Goal: Task Accomplishment & Management: Complete application form

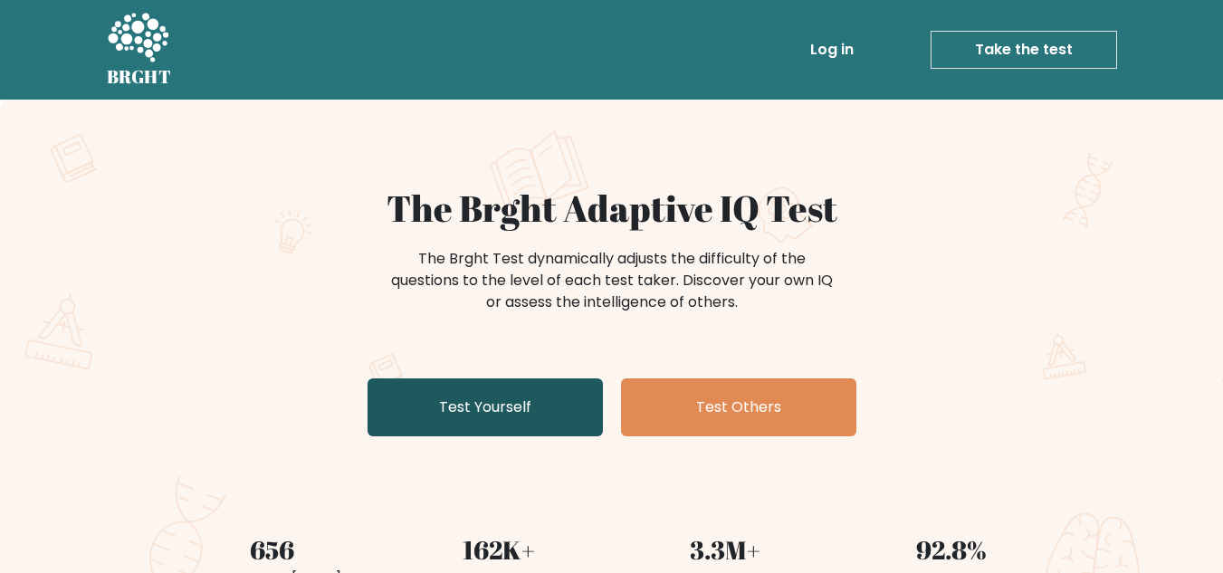
drag, startPoint x: 0, startPoint y: 0, endPoint x: 522, endPoint y: 428, distance: 674.9
click at [522, 428] on link "Test Yourself" at bounding box center [485, 408] width 235 height 58
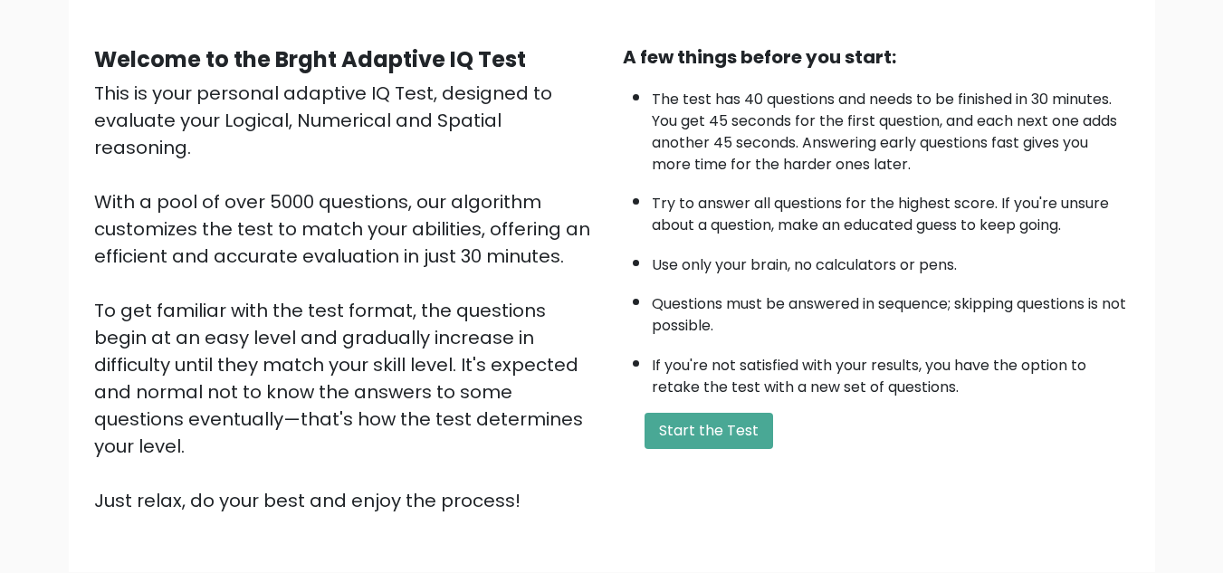
scroll to position [146, 0]
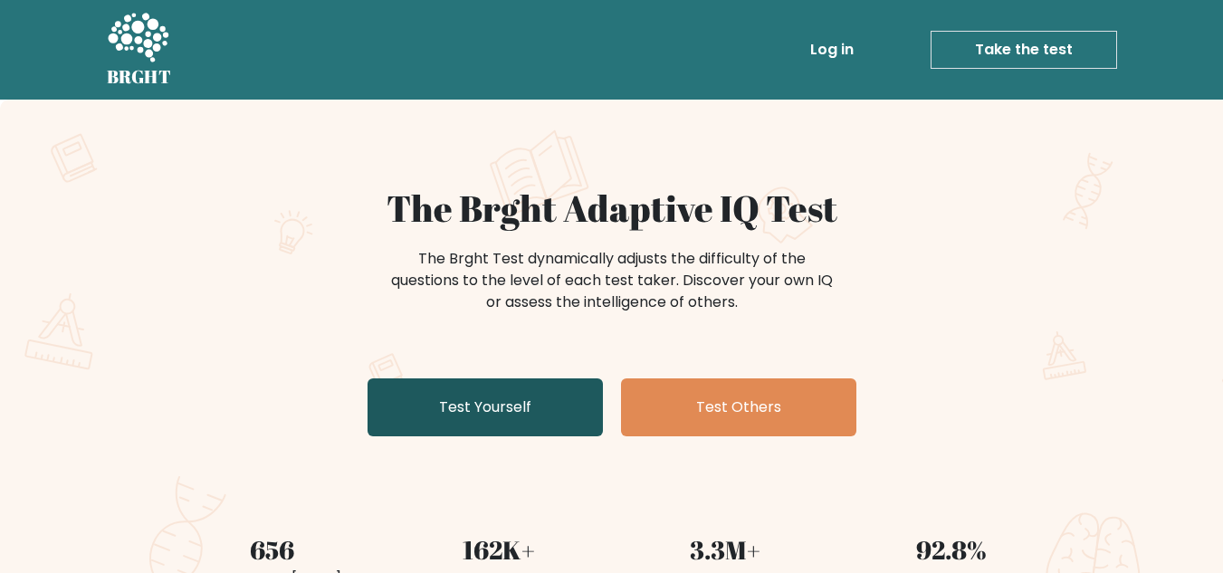
click at [499, 409] on link "Test Yourself" at bounding box center [485, 408] width 235 height 58
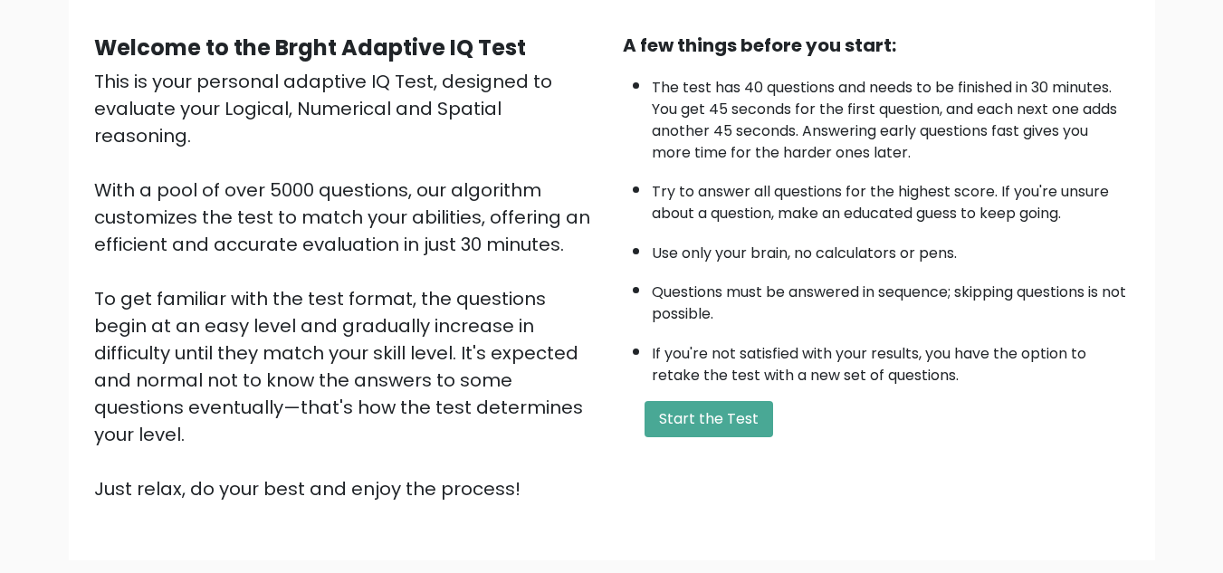
scroll to position [163, 0]
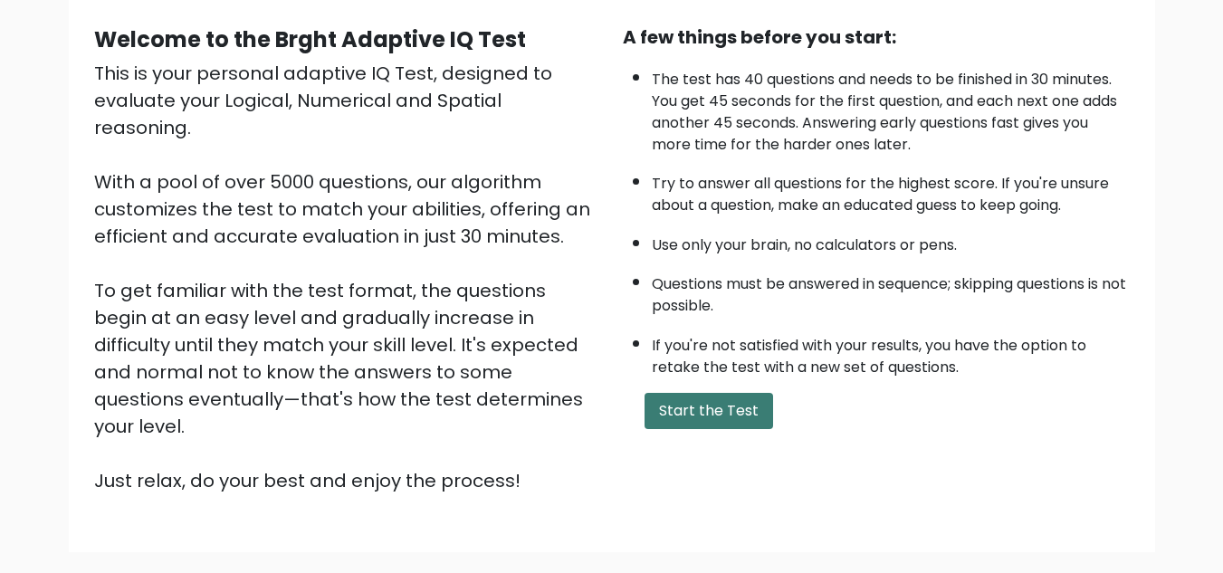
click at [714, 398] on button "Start the Test" at bounding box center [709, 411] width 129 height 36
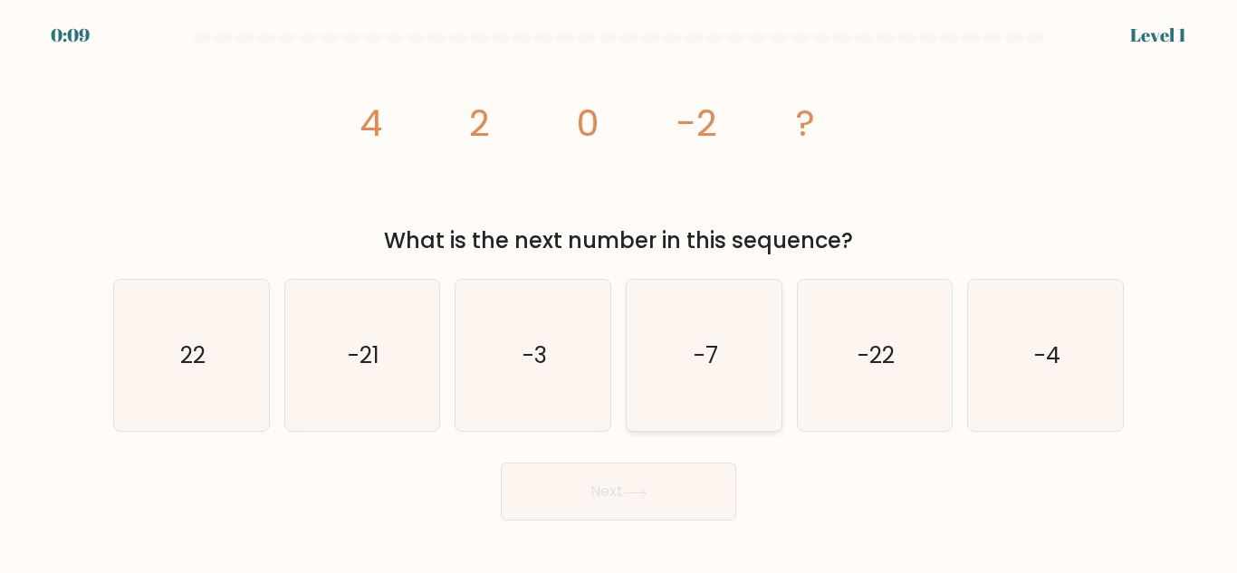
click at [764, 321] on icon "-7" at bounding box center [703, 355] width 151 height 151
click at [619, 292] on input "d. -7" at bounding box center [618, 289] width 1 height 5
radio input "true"
click at [627, 487] on button "Next" at bounding box center [618, 492] width 235 height 58
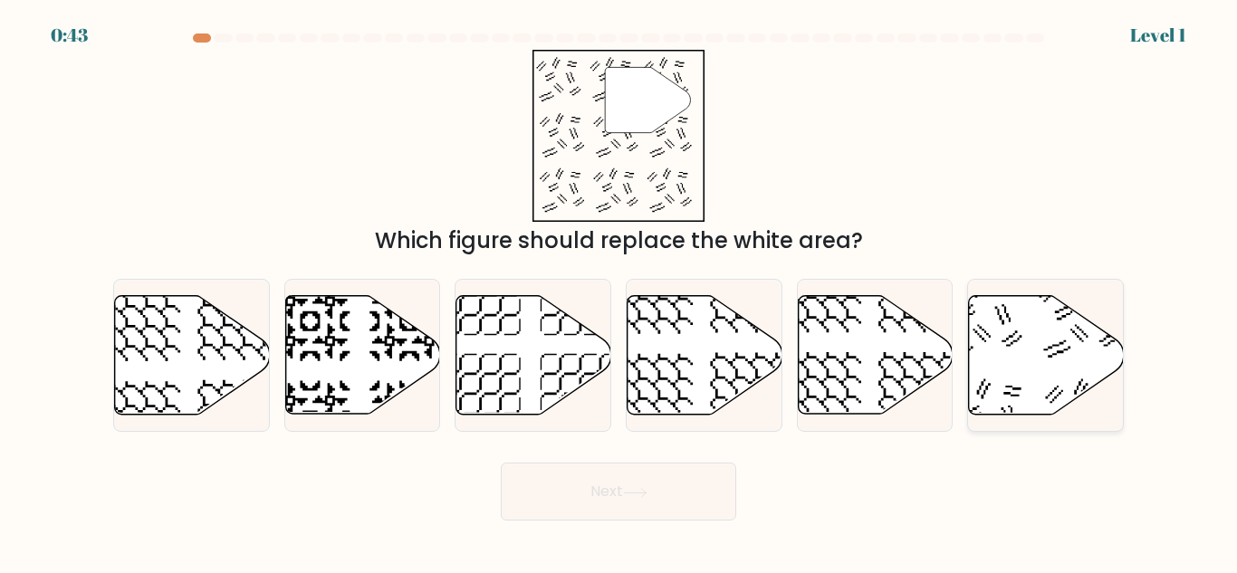
click at [1041, 361] on icon at bounding box center [1046, 355] width 155 height 119
click at [619, 292] on input "f." at bounding box center [618, 289] width 1 height 5
radio input "true"
click at [673, 505] on button "Next" at bounding box center [618, 492] width 235 height 58
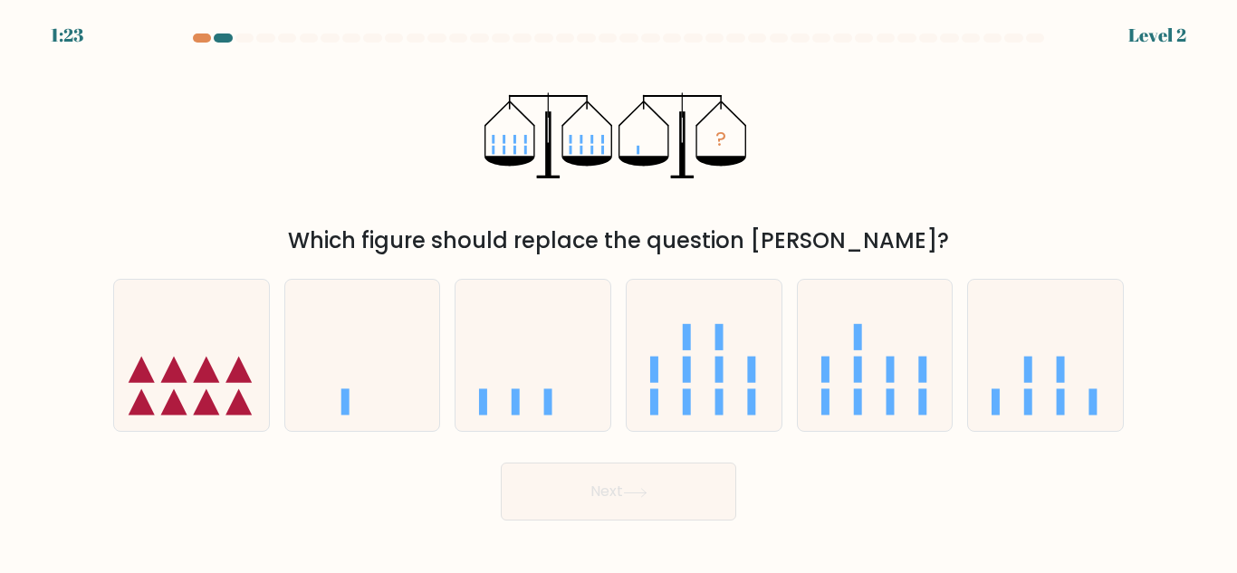
click at [666, 449] on form at bounding box center [618, 277] width 1237 height 487
drag, startPoint x: 380, startPoint y: 365, endPoint x: 375, endPoint y: 409, distance: 44.7
click at [375, 409] on icon at bounding box center [362, 356] width 155 height 128
click at [618, 292] on input "b." at bounding box center [618, 289] width 1 height 5
radio input "true"
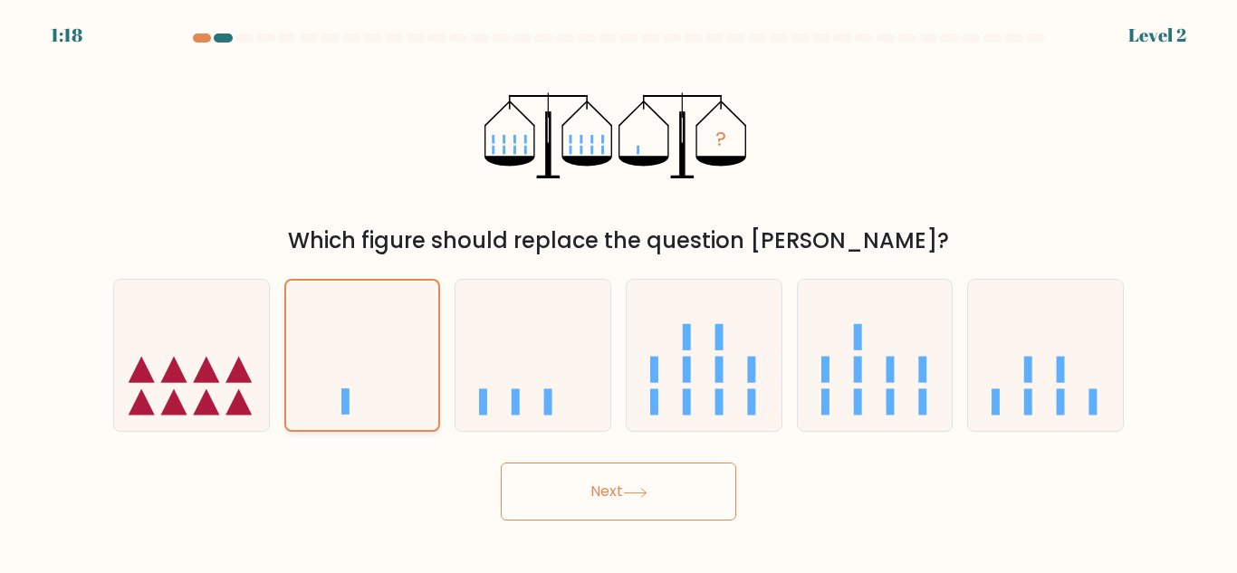
click at [375, 409] on icon at bounding box center [362, 355] width 153 height 127
click at [618, 292] on input "b." at bounding box center [618, 289] width 1 height 5
click at [558, 479] on button "Next" at bounding box center [618, 492] width 235 height 58
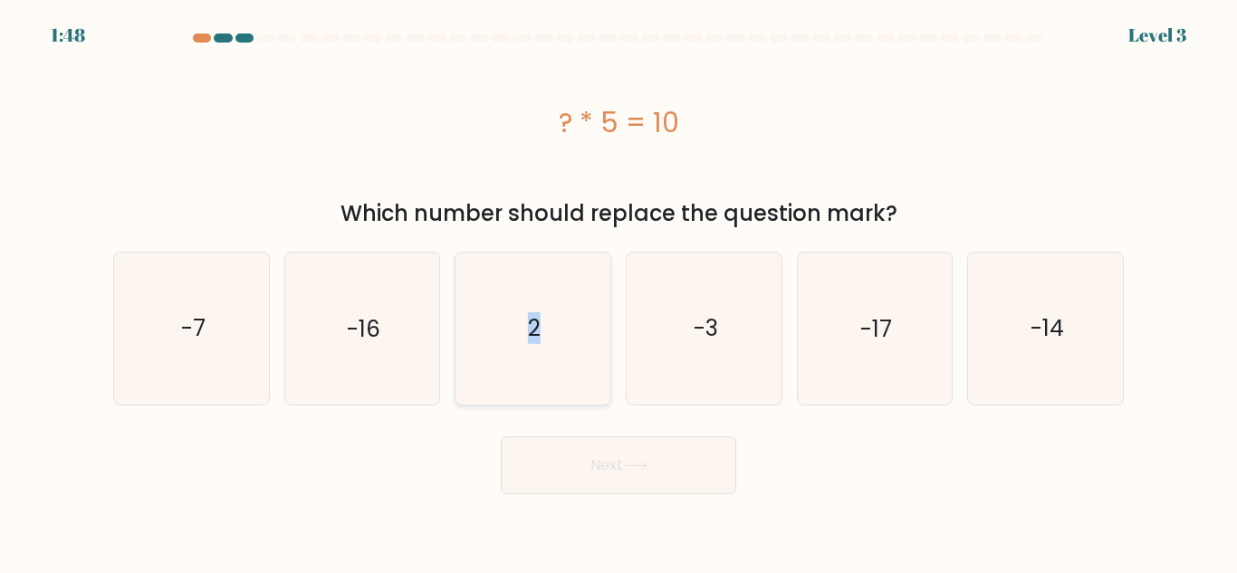
drag, startPoint x: 574, startPoint y: 325, endPoint x: 531, endPoint y: 347, distance: 48.6
click at [531, 347] on icon "2" at bounding box center [532, 328] width 151 height 151
click at [618, 292] on input "c. 2" at bounding box center [618, 289] width 1 height 5
radio input "true"
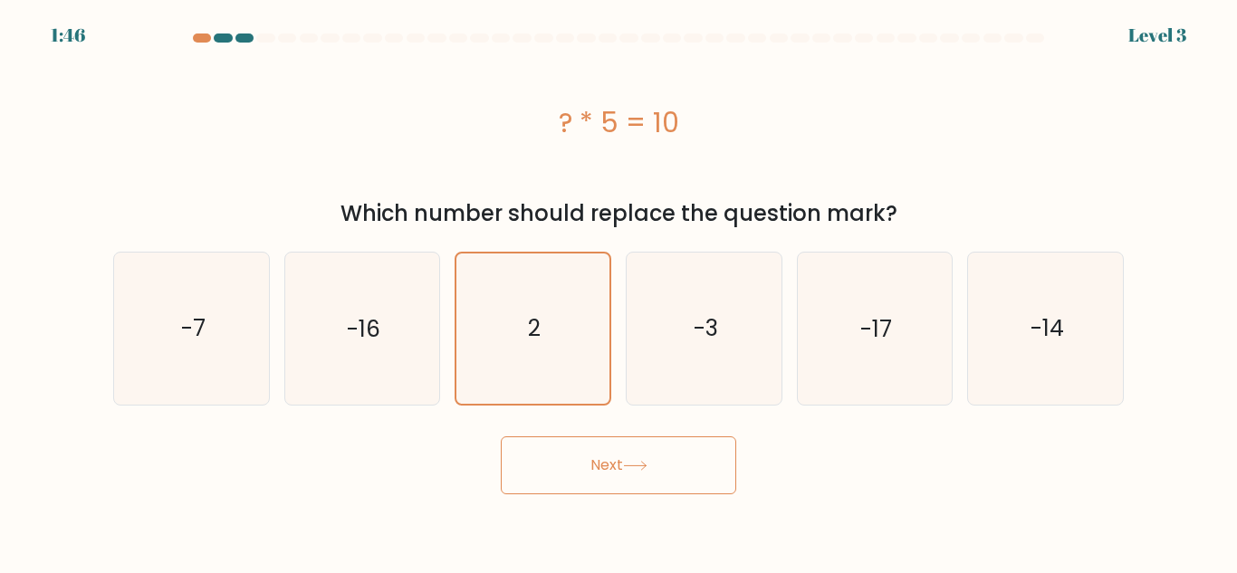
click at [605, 474] on button "Next" at bounding box center [618, 465] width 235 height 58
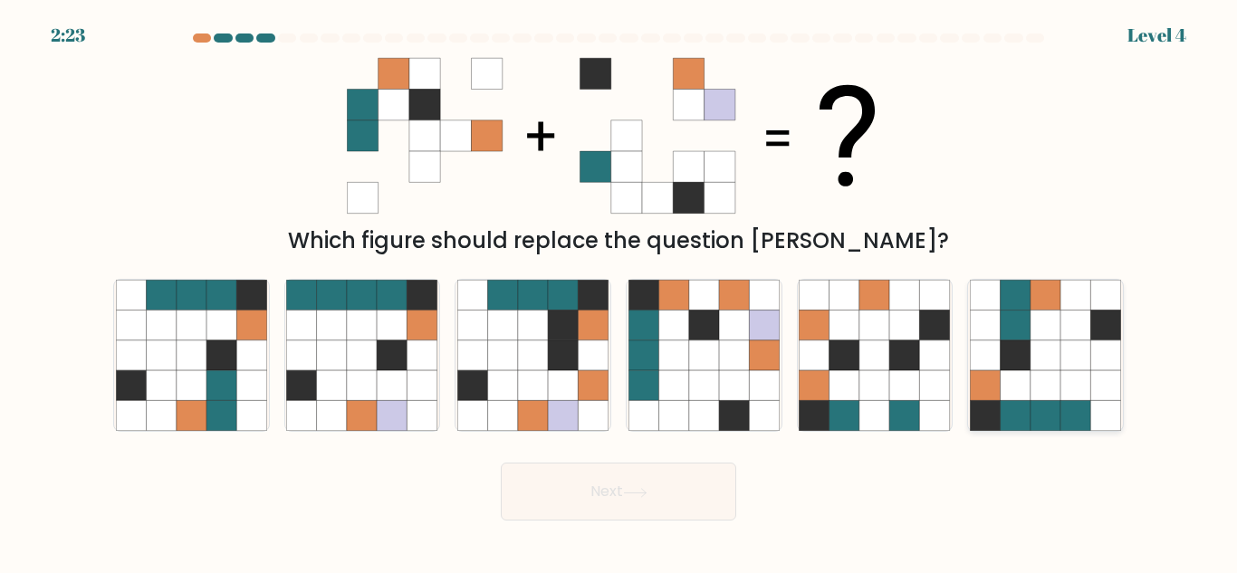
click at [1037, 368] on icon at bounding box center [1046, 355] width 30 height 30
click at [619, 292] on input "f." at bounding box center [618, 289] width 1 height 5
radio input "true"
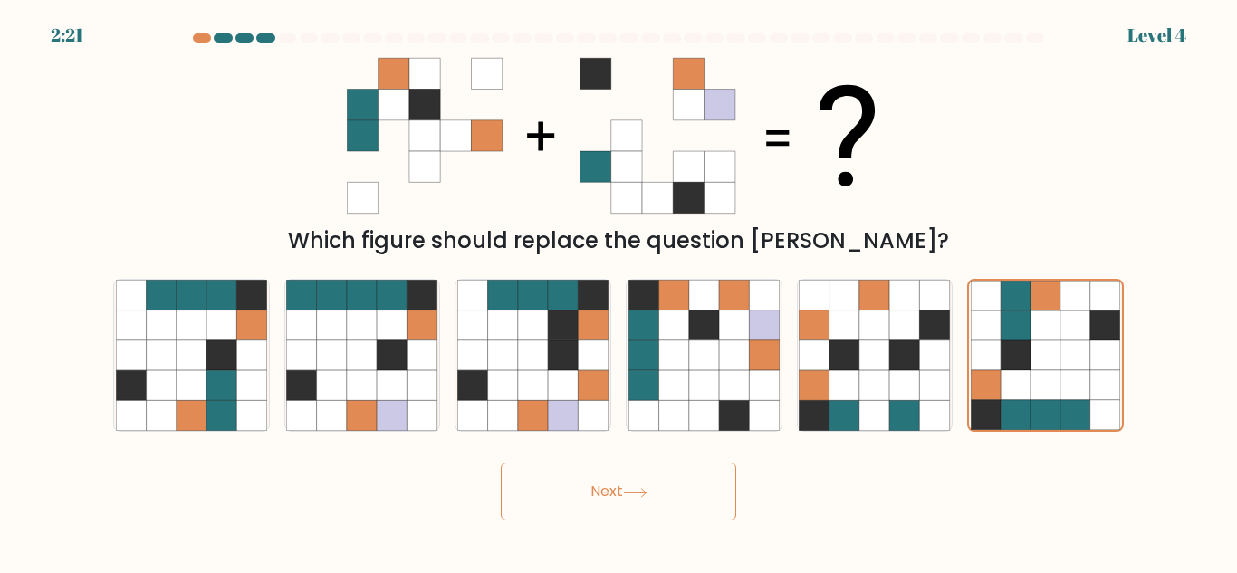
click at [643, 476] on button "Next" at bounding box center [618, 492] width 235 height 58
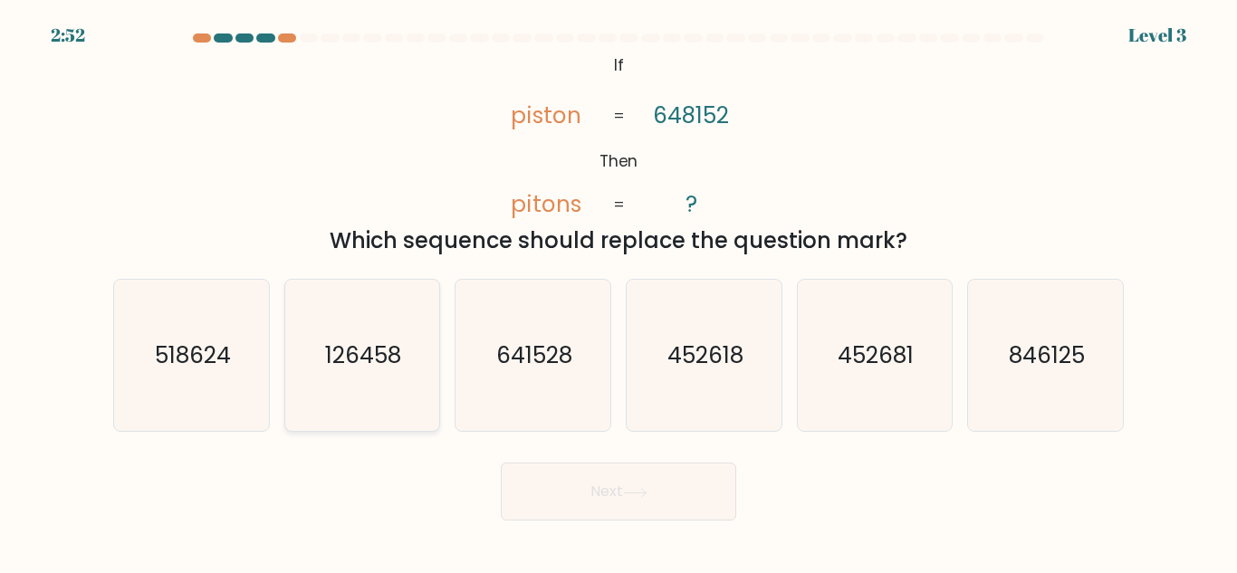
click at [360, 372] on icon "126458" at bounding box center [361, 355] width 151 height 151
click at [618, 292] on input "b. 126458" at bounding box center [618, 289] width 1 height 5
radio input "true"
click at [637, 496] on icon at bounding box center [635, 493] width 24 height 10
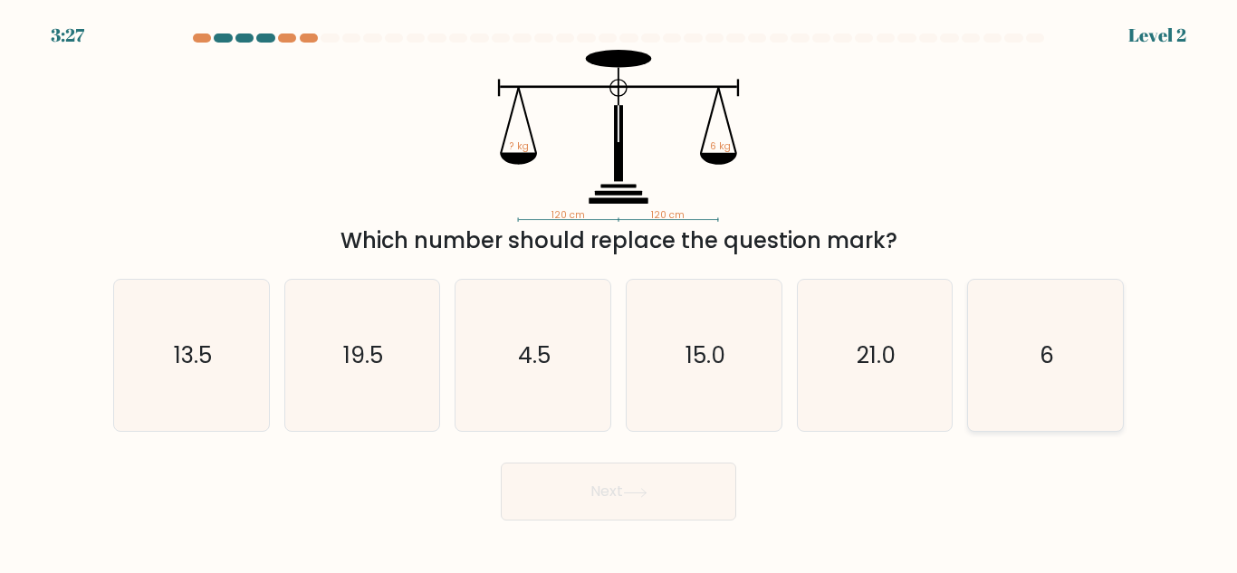
click at [1029, 353] on icon "6" at bounding box center [1045, 355] width 151 height 151
click at [619, 292] on input "f. 6" at bounding box center [618, 289] width 1 height 5
radio input "true"
click at [654, 471] on button "Next" at bounding box center [618, 492] width 235 height 58
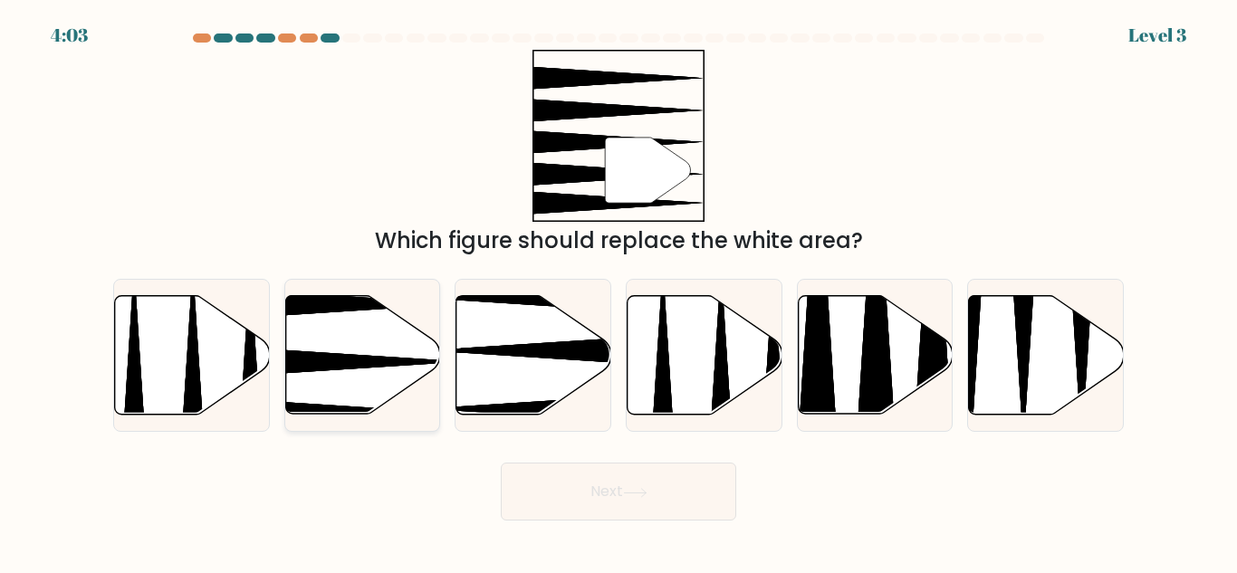
click at [354, 344] on icon at bounding box center [362, 355] width 155 height 119
click at [618, 292] on input "b." at bounding box center [618, 289] width 1 height 5
radio input "true"
click at [574, 485] on button "Next" at bounding box center [618, 492] width 235 height 58
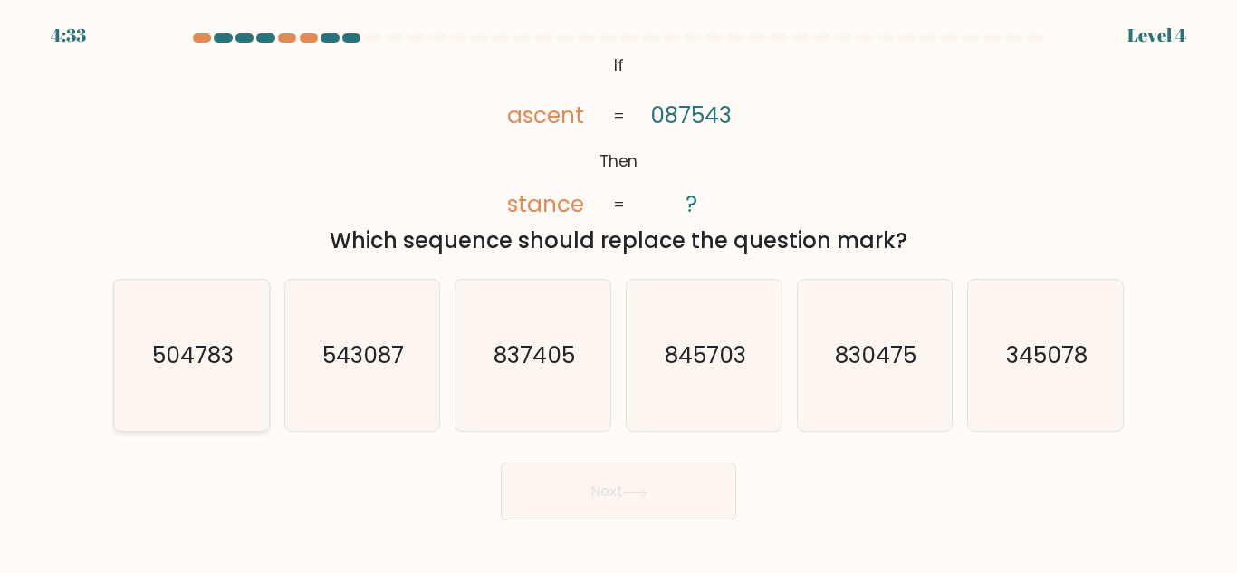
click at [219, 343] on text "504783" at bounding box center [192, 356] width 81 height 32
click at [618, 292] on input "a. 504783" at bounding box center [618, 289] width 1 height 5
radio input "true"
click at [643, 501] on button "Next" at bounding box center [618, 492] width 235 height 58
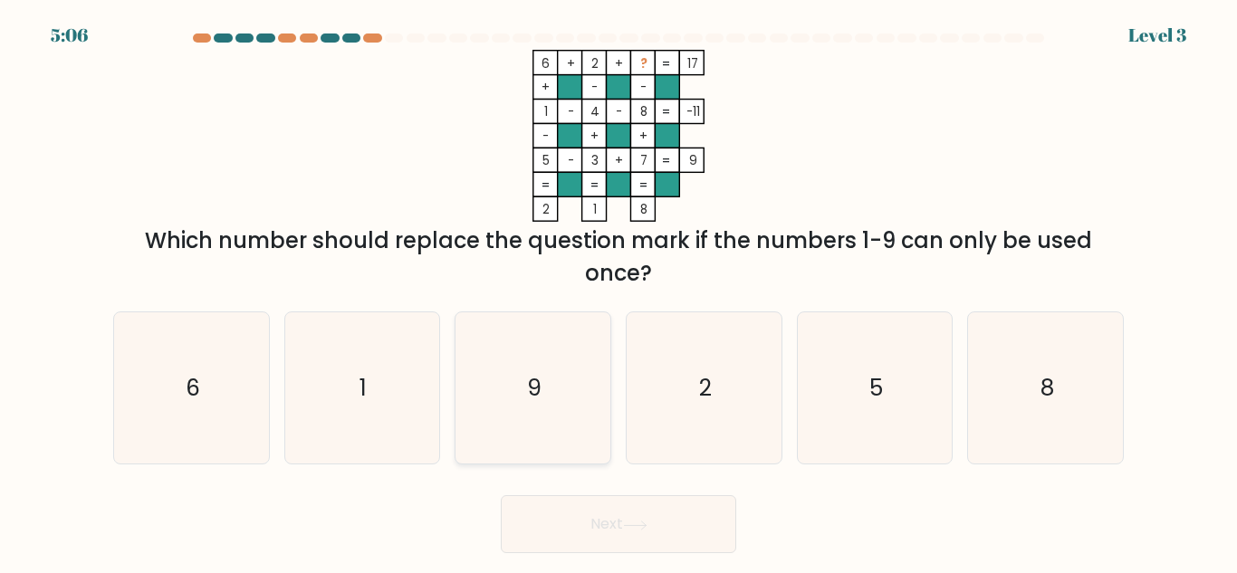
click at [497, 349] on icon "9" at bounding box center [532, 387] width 151 height 151
click at [618, 292] on input "c. 9" at bounding box center [618, 289] width 1 height 5
radio input "true"
click at [589, 543] on button "Next" at bounding box center [618, 524] width 235 height 58
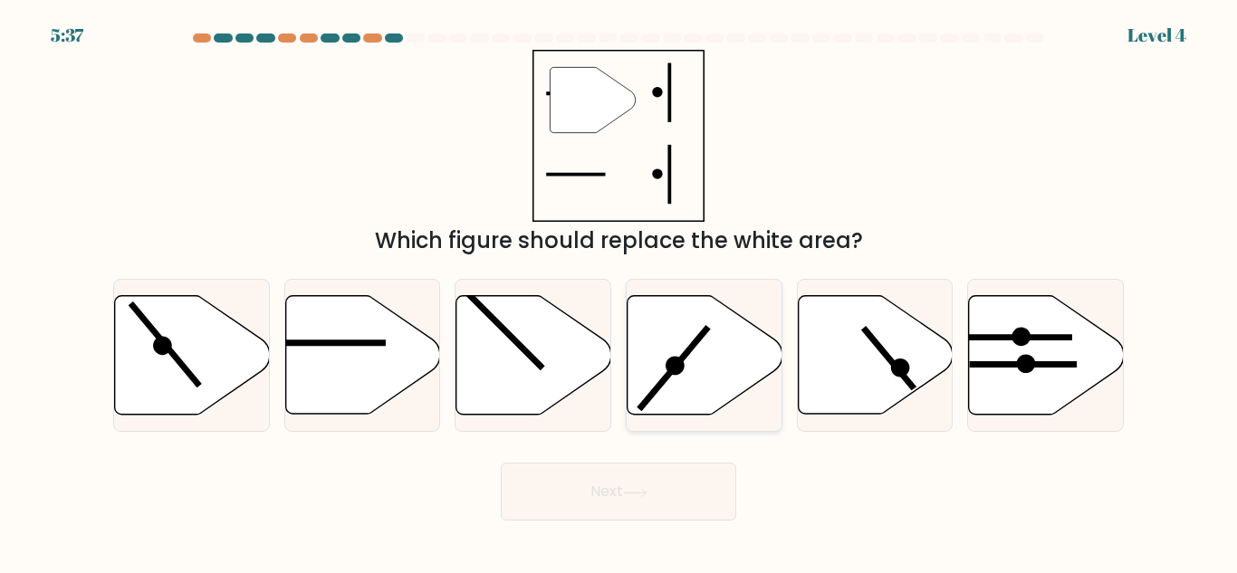
drag, startPoint x: 701, startPoint y: 353, endPoint x: 674, endPoint y: 391, distance: 46.7
click at [674, 391] on icon at bounding box center [705, 355] width 155 height 119
click at [619, 292] on input "d." at bounding box center [618, 289] width 1 height 5
radio input "true"
click at [674, 391] on icon at bounding box center [704, 354] width 153 height 117
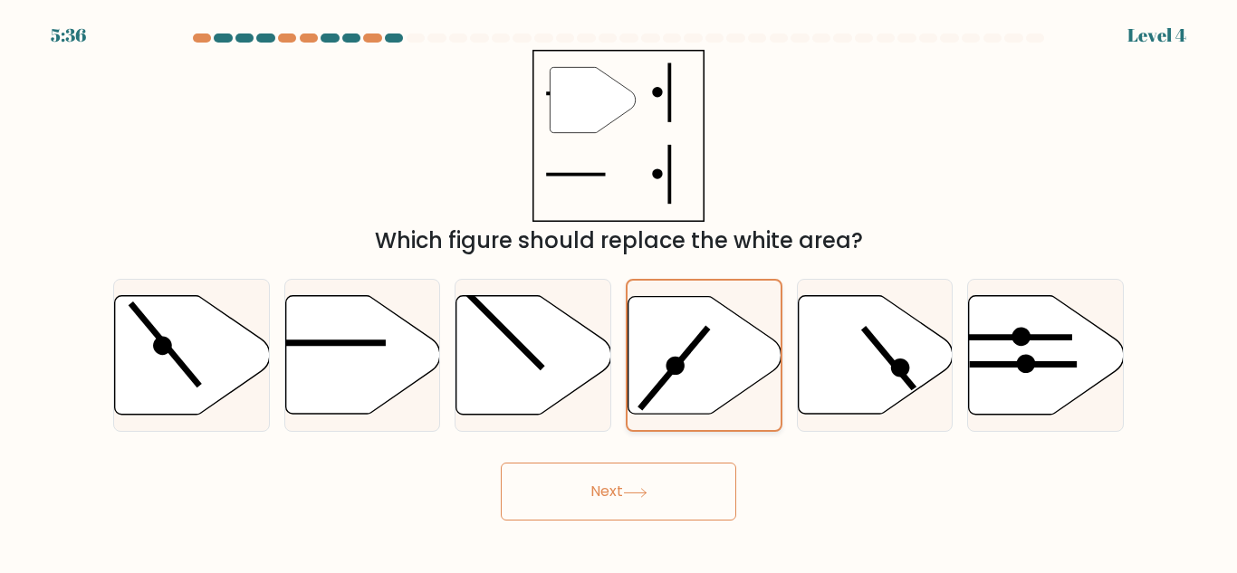
click at [619, 292] on input "d." at bounding box center [618, 289] width 1 height 5
click at [627, 479] on button "Next" at bounding box center [618, 492] width 235 height 58
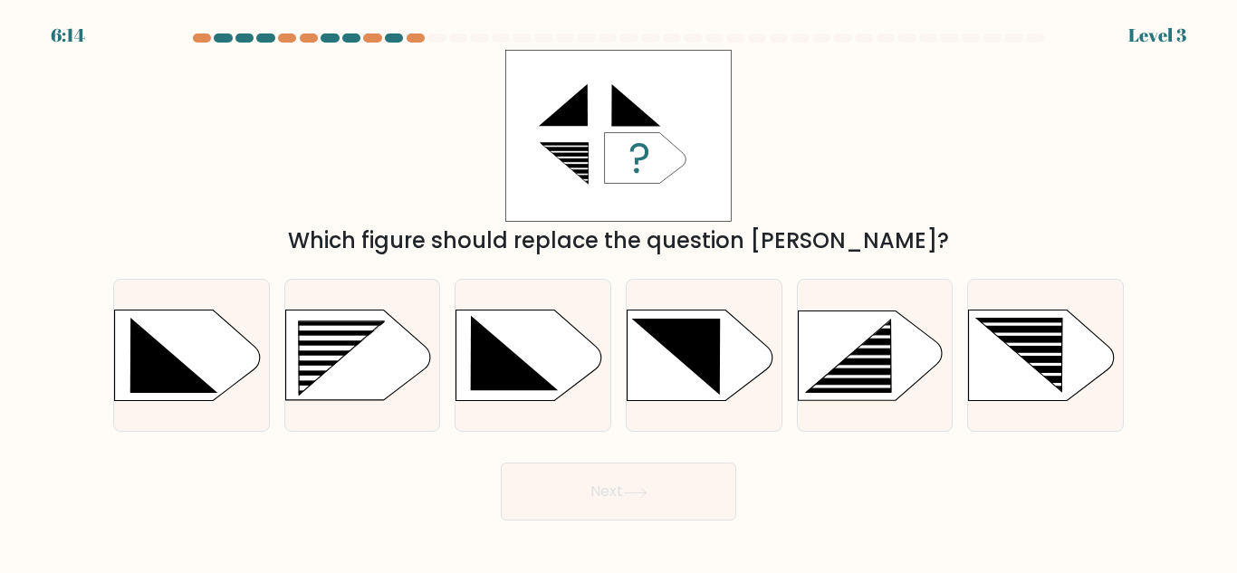
click at [635, 476] on button "Next" at bounding box center [618, 492] width 235 height 58
click at [713, 428] on div at bounding box center [704, 355] width 157 height 153
click at [619, 292] on input "d." at bounding box center [618, 289] width 1 height 5
radio input "true"
click at [689, 475] on button "Next" at bounding box center [618, 492] width 235 height 58
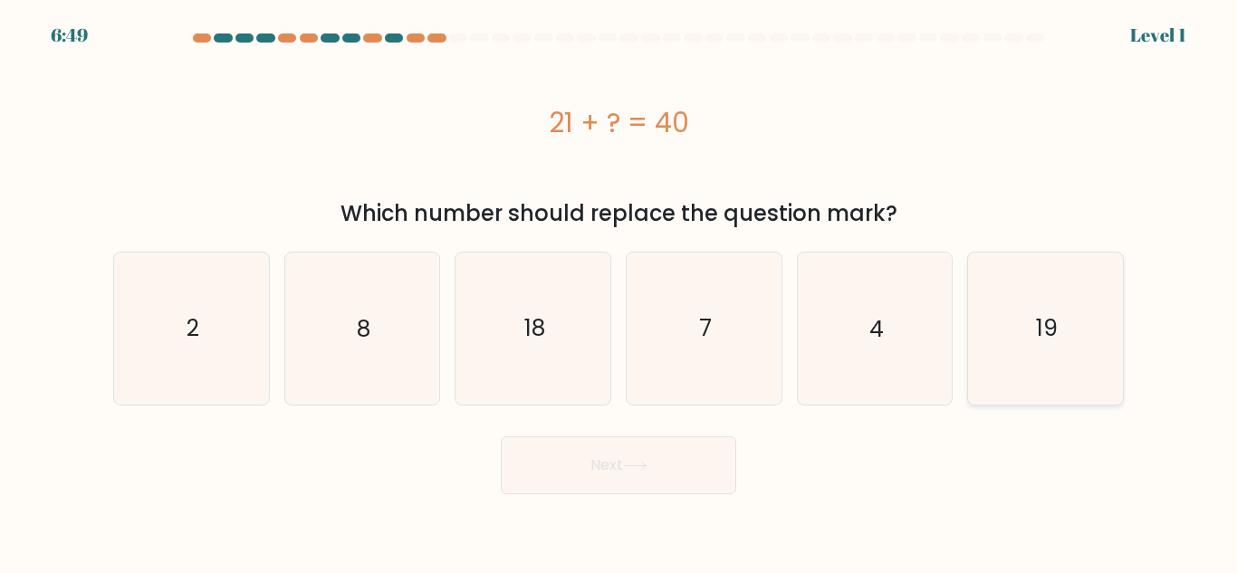
click at [1040, 340] on text "19" at bounding box center [1047, 328] width 22 height 32
click at [619, 292] on input "f. 19" at bounding box center [618, 289] width 1 height 5
radio input "true"
click at [661, 454] on button "Next" at bounding box center [618, 465] width 235 height 58
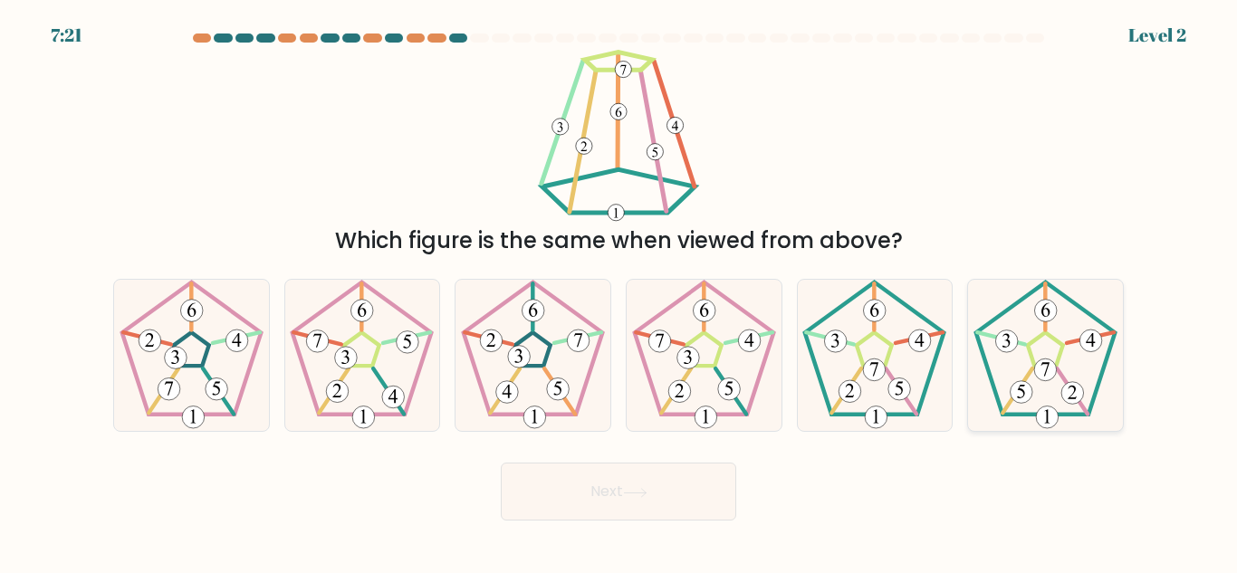
click at [1047, 379] on 422 at bounding box center [1045, 370] width 23 height 23
click at [619, 292] on input "f." at bounding box center [618, 289] width 1 height 5
radio input "true"
click at [609, 492] on button "Next" at bounding box center [618, 492] width 235 height 58
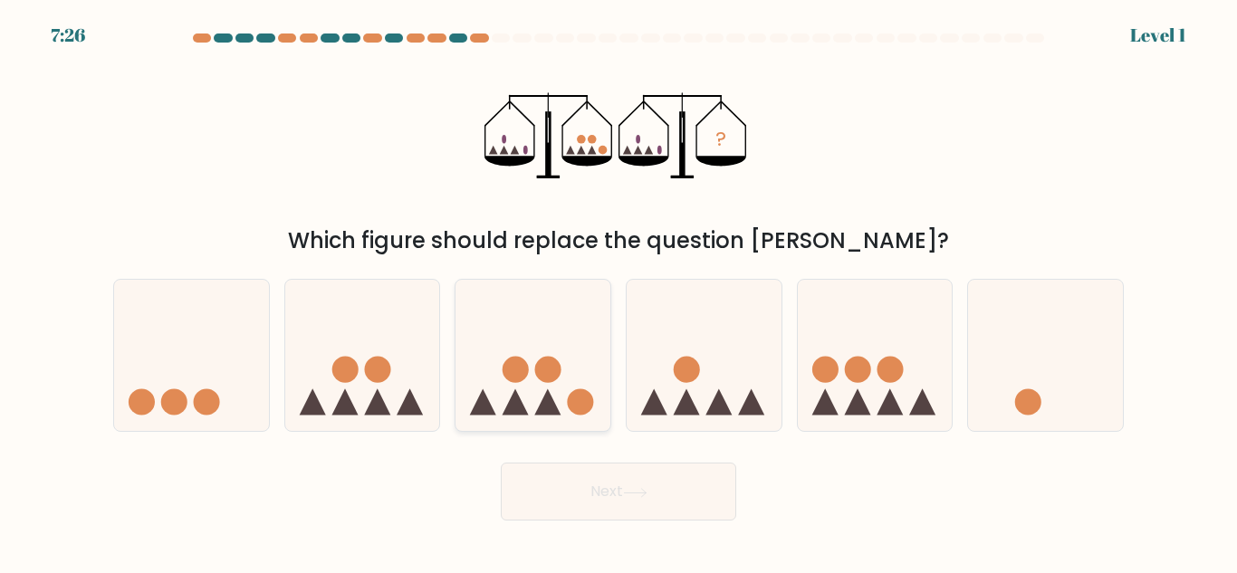
click at [574, 387] on icon at bounding box center [532, 356] width 155 height 128
click at [618, 292] on input "c." at bounding box center [618, 289] width 1 height 5
radio input "true"
click at [580, 494] on button "Next" at bounding box center [618, 492] width 235 height 58
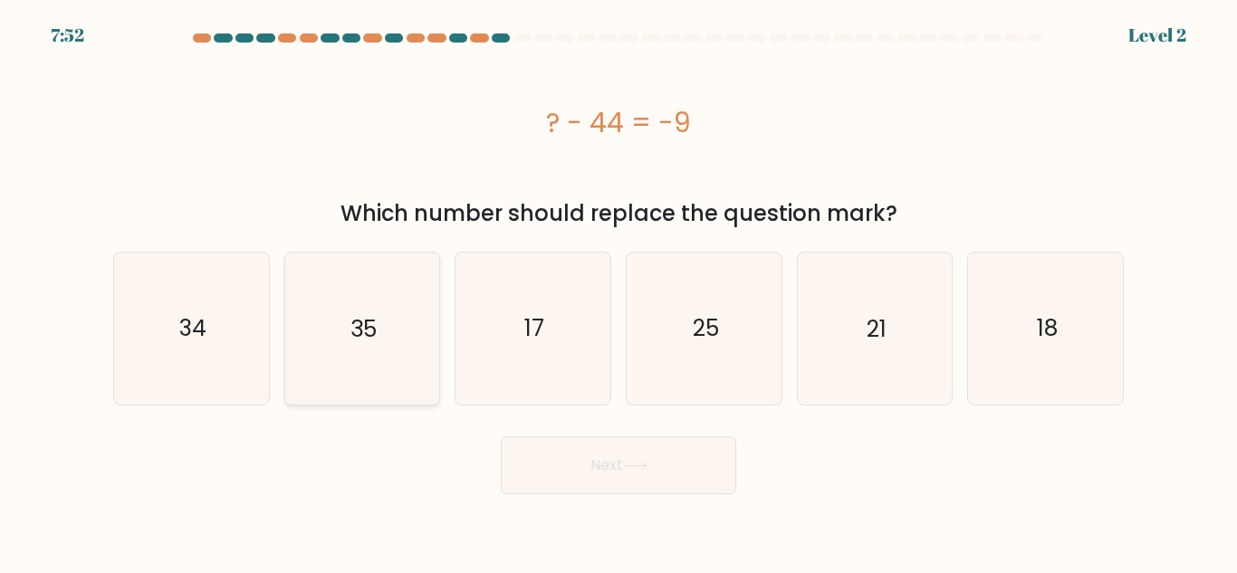
click at [385, 289] on icon "35" at bounding box center [361, 328] width 151 height 151
click at [618, 289] on input "b. 35" at bounding box center [618, 289] width 1 height 5
radio input "true"
click at [583, 456] on button "Next" at bounding box center [618, 465] width 235 height 58
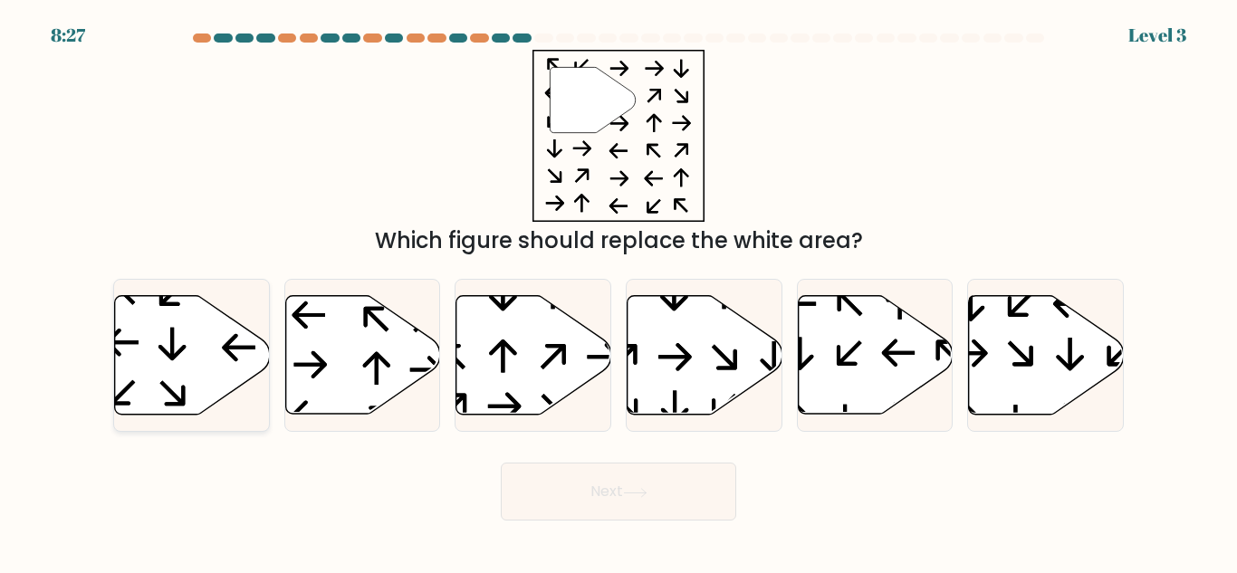
click at [158, 366] on icon at bounding box center [192, 355] width 155 height 119
click at [618, 292] on input "a." at bounding box center [618, 289] width 1 height 5
radio input "true"
click at [599, 492] on button "Next" at bounding box center [618, 492] width 235 height 58
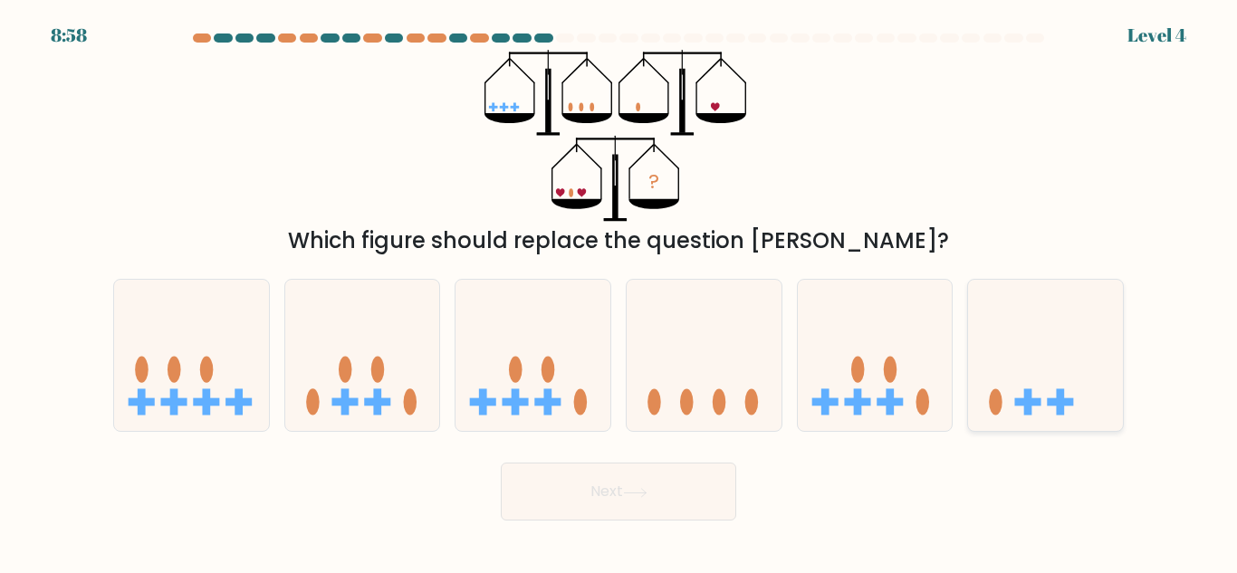
click at [1040, 423] on div at bounding box center [1045, 355] width 157 height 153
click at [619, 292] on input "f." at bounding box center [618, 289] width 1 height 5
radio input "true"
click at [617, 516] on button "Next" at bounding box center [618, 492] width 235 height 58
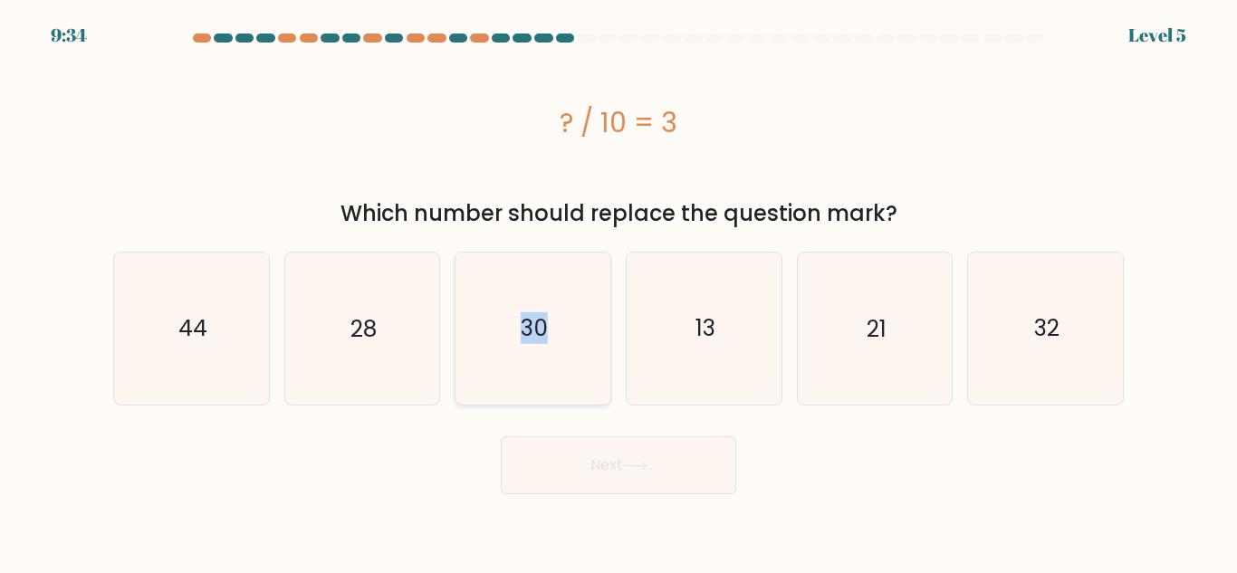
drag, startPoint x: 510, startPoint y: 317, endPoint x: 570, endPoint y: 349, distance: 68.5
click at [570, 349] on icon "30" at bounding box center [532, 328] width 151 height 151
click at [618, 292] on input "c. 30" at bounding box center [618, 289] width 1 height 5
radio input "true"
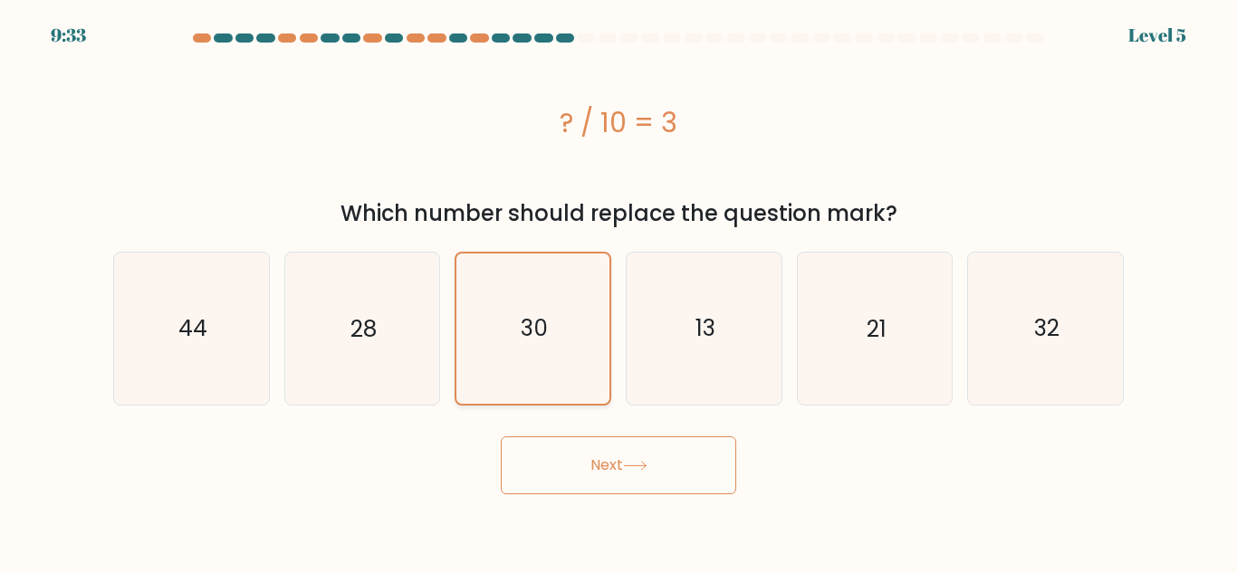
click at [570, 349] on icon "30" at bounding box center [532, 328] width 149 height 149
click at [618, 292] on input "c. 30" at bounding box center [618, 289] width 1 height 5
click at [599, 445] on button "Next" at bounding box center [618, 465] width 235 height 58
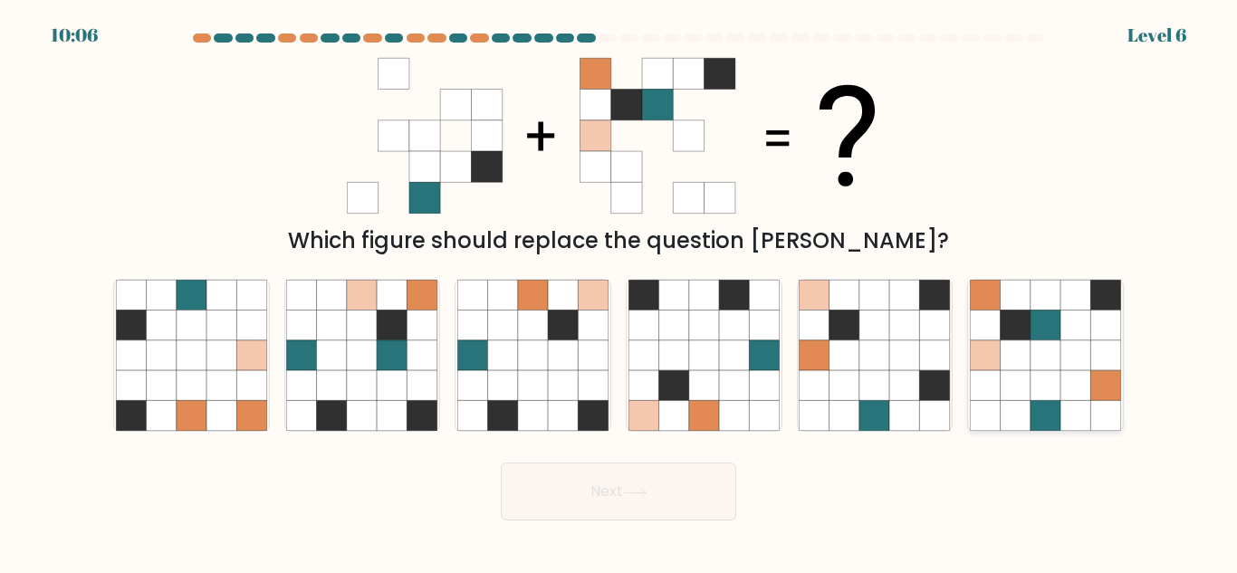
click at [1029, 379] on icon at bounding box center [1016, 385] width 30 height 30
click at [619, 292] on input "f." at bounding box center [618, 289] width 1 height 5
radio input "true"
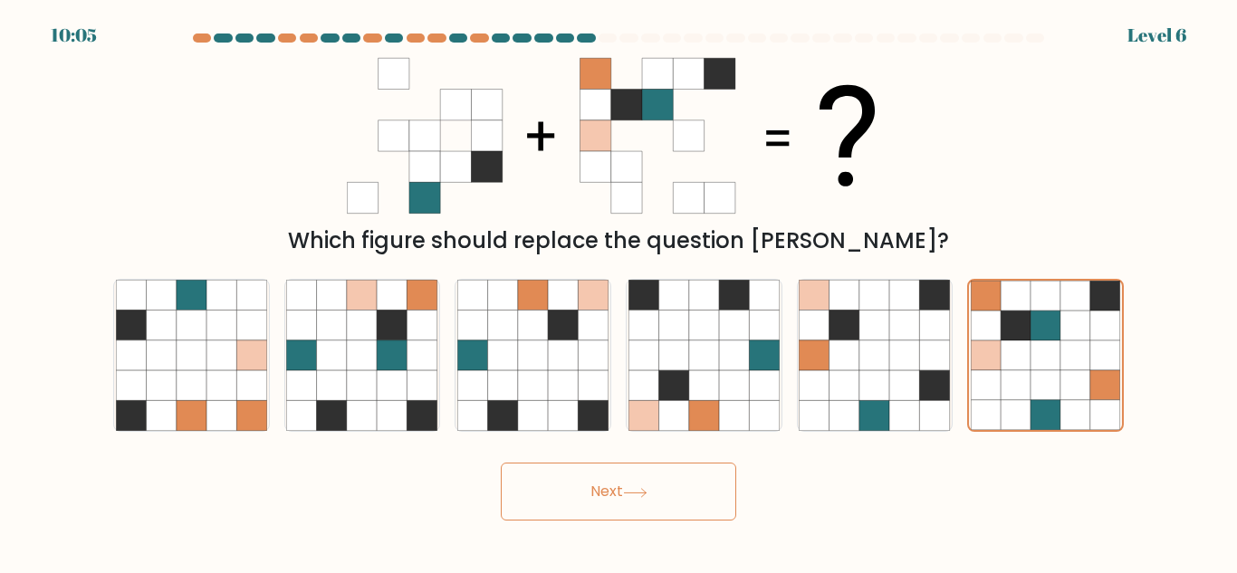
click at [593, 484] on button "Next" at bounding box center [618, 492] width 235 height 58
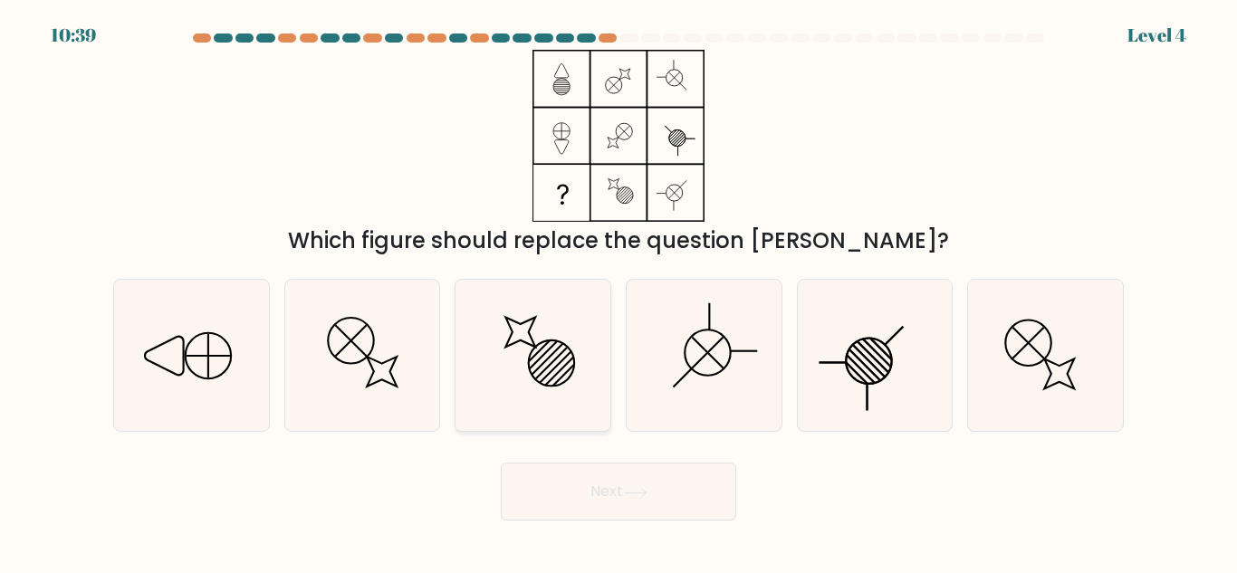
drag, startPoint x: 547, startPoint y: 350, endPoint x: 506, endPoint y: 344, distance: 41.1
click at [506, 344] on icon at bounding box center [532, 355] width 151 height 151
click at [618, 292] on input "c." at bounding box center [618, 289] width 1 height 5
radio input "true"
click at [506, 344] on icon at bounding box center [532, 355] width 149 height 149
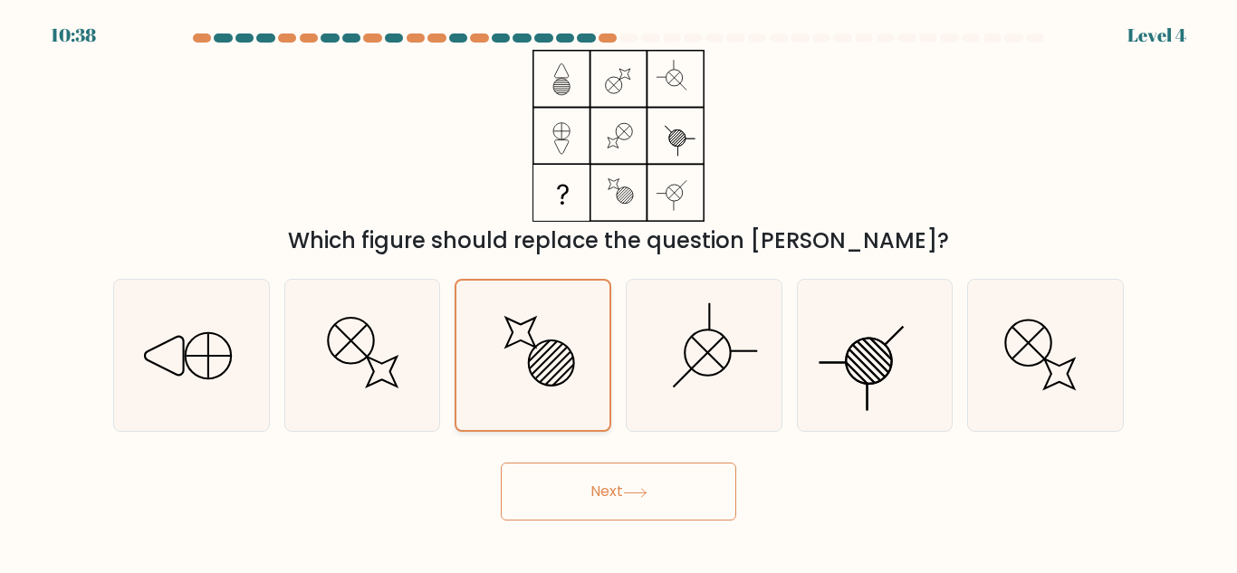
click at [618, 292] on input "c." at bounding box center [618, 289] width 1 height 5
click at [597, 506] on button "Next" at bounding box center [618, 492] width 235 height 58
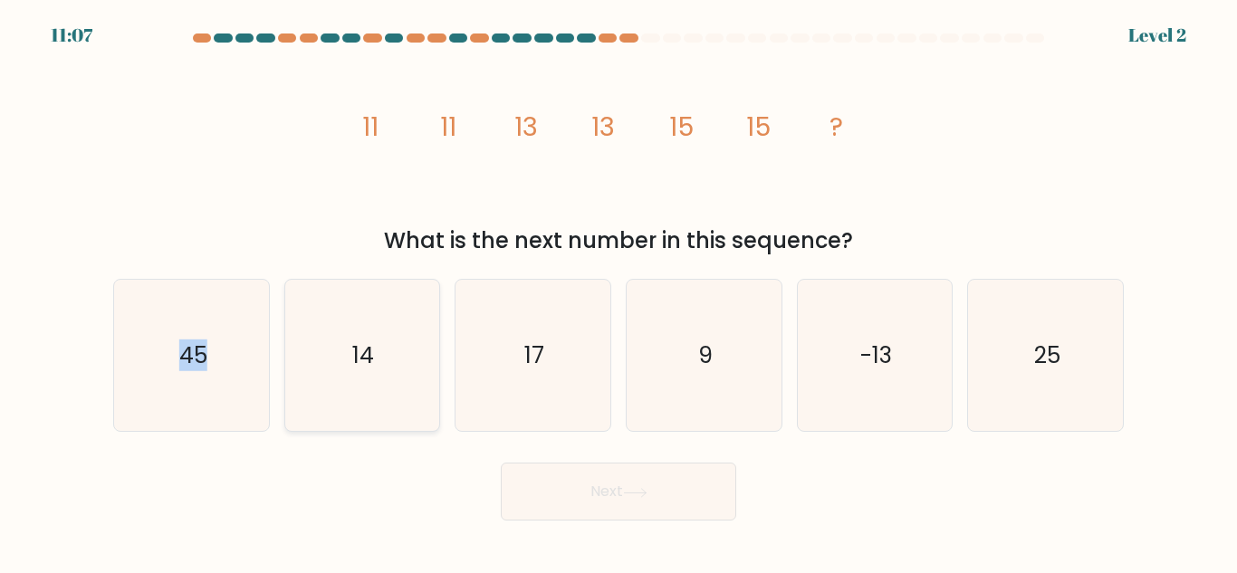
drag, startPoint x: 181, startPoint y: 386, endPoint x: 298, endPoint y: 401, distance: 117.8
click at [298, 401] on div "a. 45 b. 14 c." at bounding box center [618, 348] width 1025 height 168
click at [298, 401] on icon "14" at bounding box center [361, 355] width 151 height 151
click at [618, 292] on input "b. 14" at bounding box center [618, 289] width 1 height 5
radio input "true"
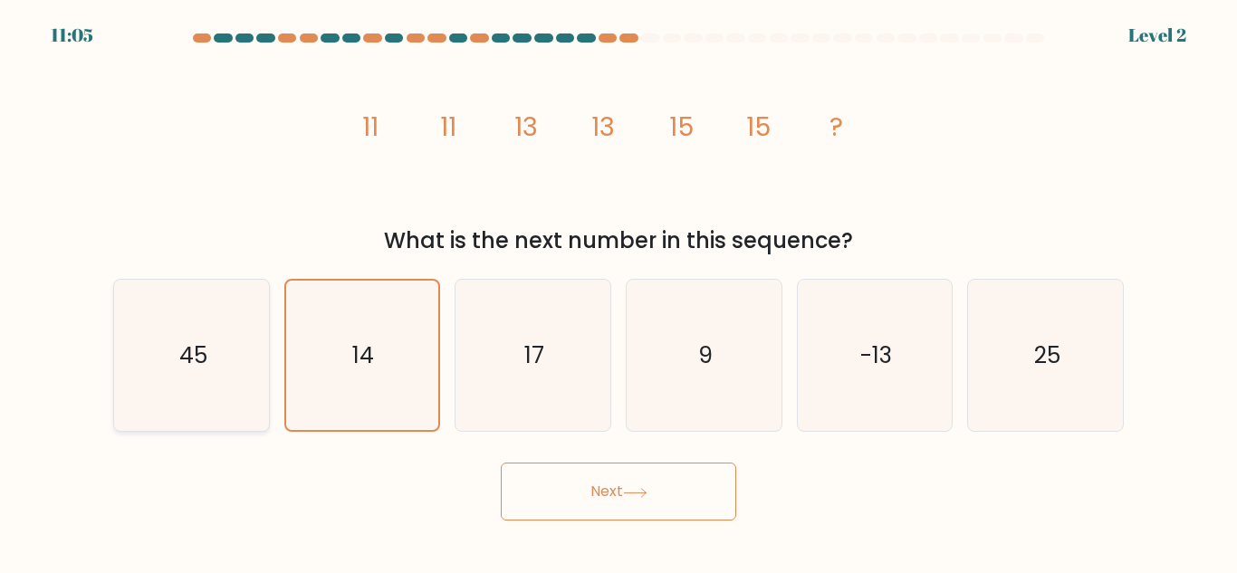
click at [172, 376] on icon "45" at bounding box center [191, 355] width 151 height 151
click at [618, 292] on input "a. 45" at bounding box center [618, 289] width 1 height 5
radio input "true"
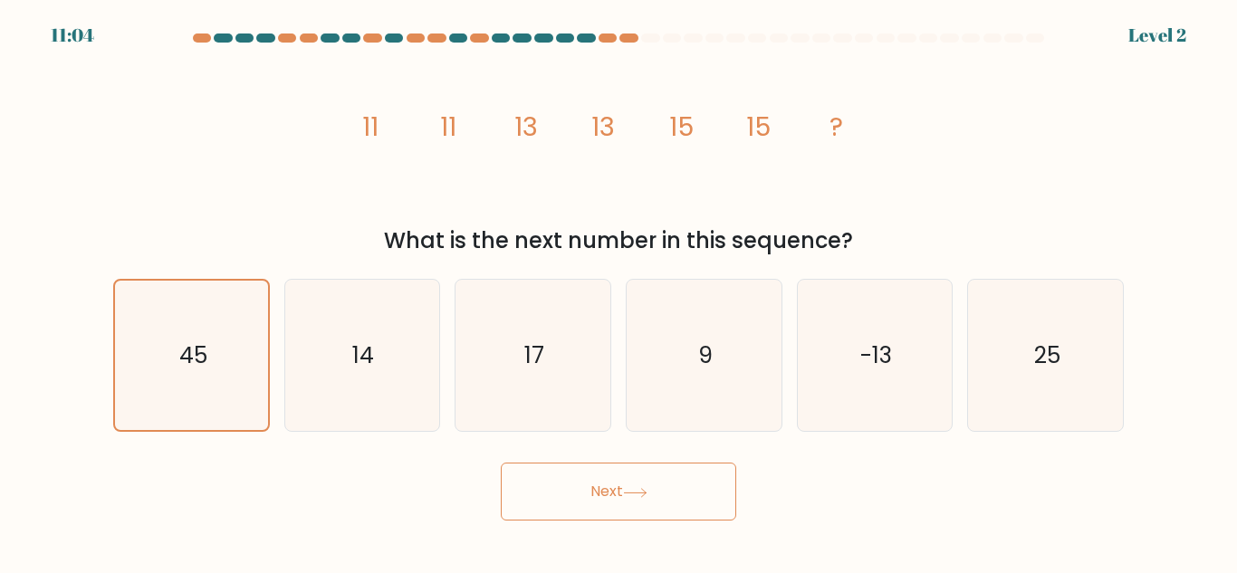
click at [565, 473] on button "Next" at bounding box center [618, 492] width 235 height 58
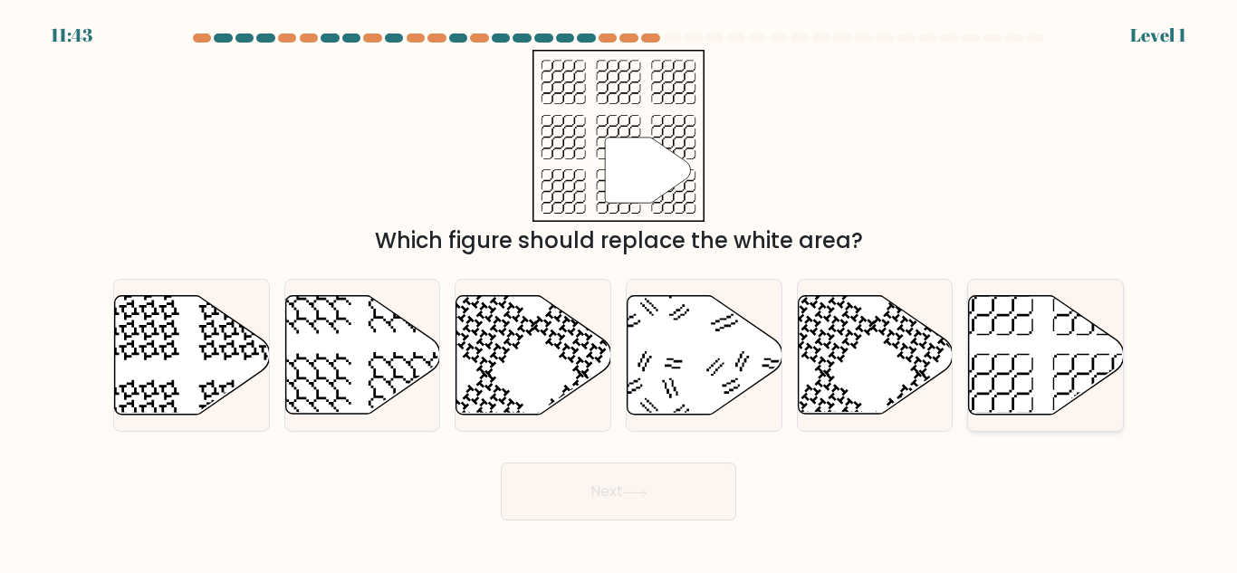
click at [1022, 366] on icon at bounding box center [1046, 355] width 155 height 119
click at [619, 292] on input "f." at bounding box center [618, 289] width 1 height 5
radio input "true"
click at [660, 494] on button "Next" at bounding box center [618, 492] width 235 height 58
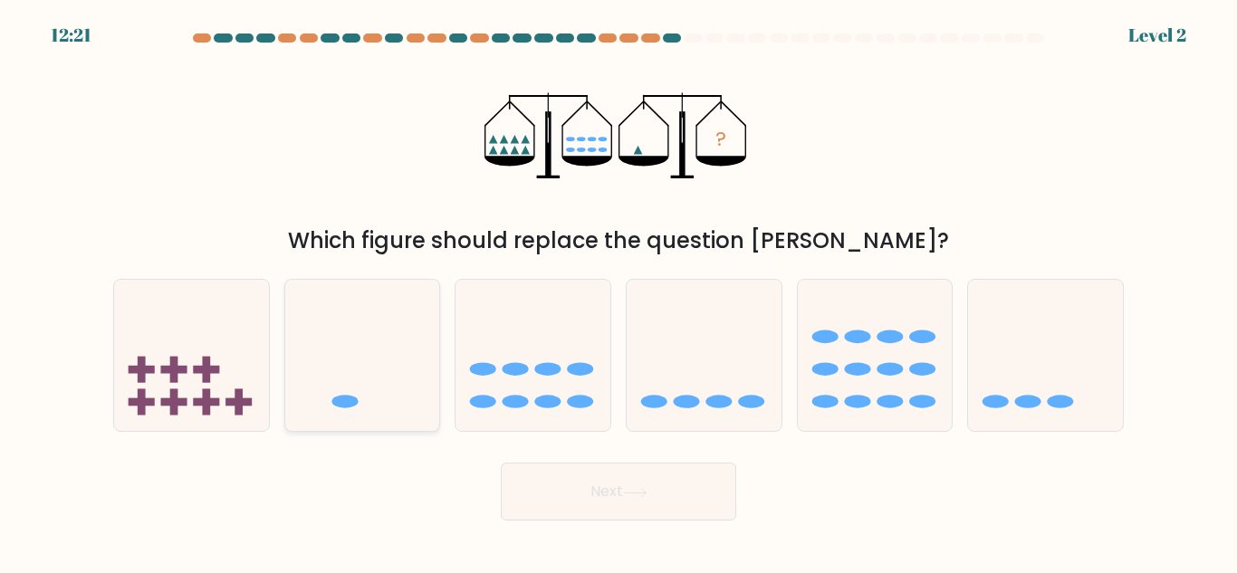
click at [375, 397] on icon at bounding box center [362, 356] width 155 height 128
click at [618, 292] on input "b." at bounding box center [618, 289] width 1 height 5
radio input "true"
click at [610, 509] on button "Next" at bounding box center [618, 492] width 235 height 58
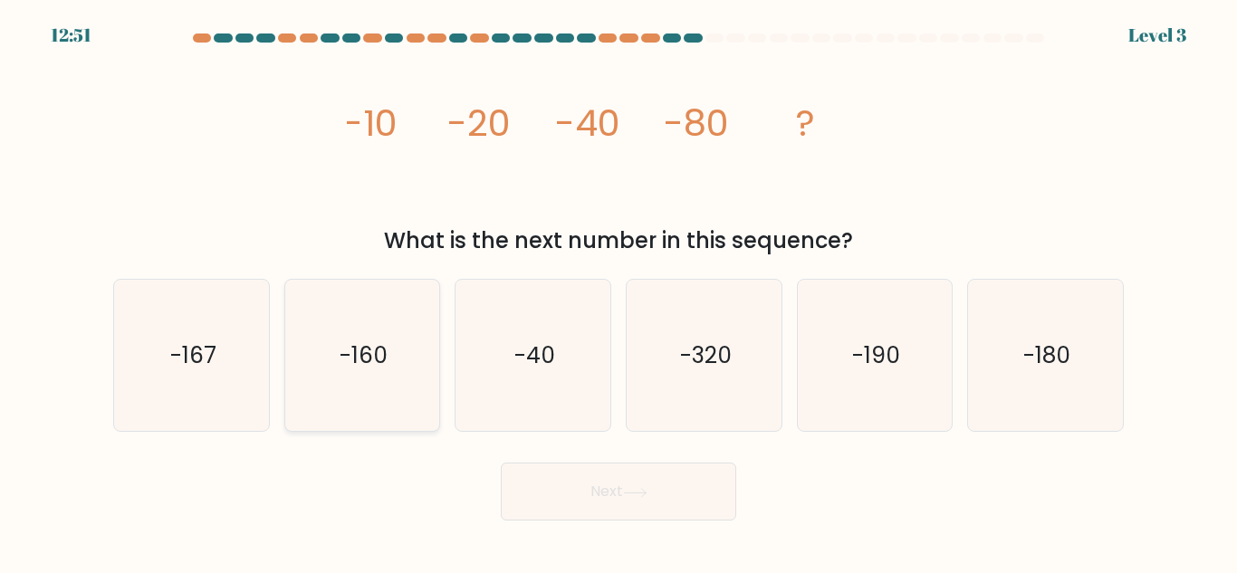
click at [364, 372] on icon "-160" at bounding box center [361, 355] width 151 height 151
click at [618, 292] on input "b. -160" at bounding box center [618, 289] width 1 height 5
radio input "true"
click at [364, 372] on icon "-160" at bounding box center [361, 355] width 149 height 149
click at [618, 292] on input "b. -160" at bounding box center [618, 289] width 1 height 5
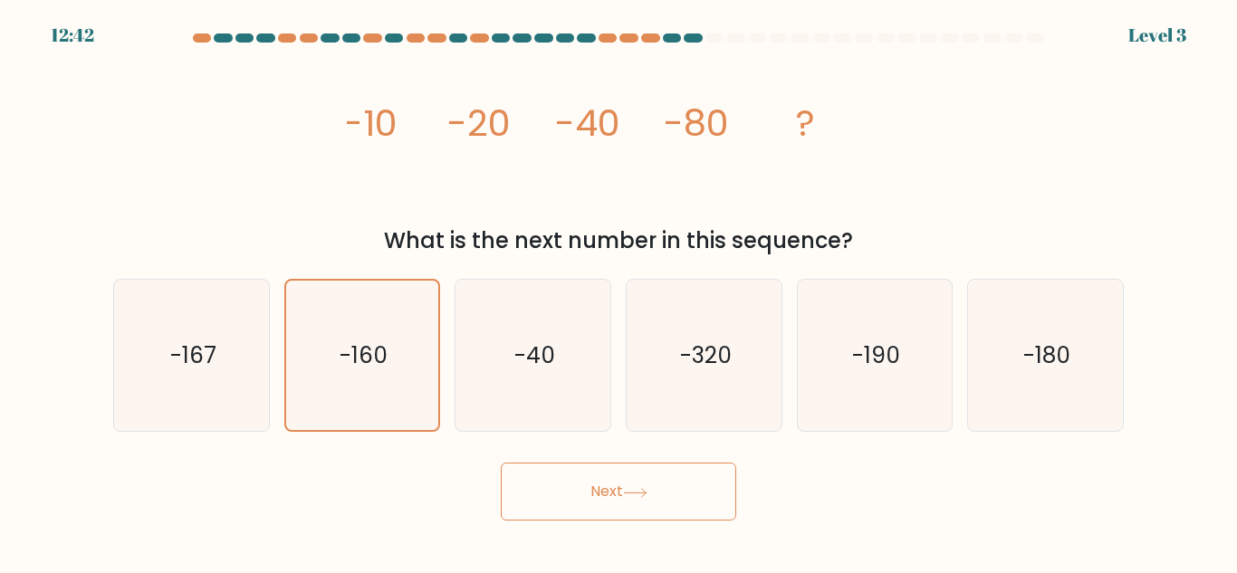
click at [635, 490] on icon at bounding box center [635, 493] width 24 height 10
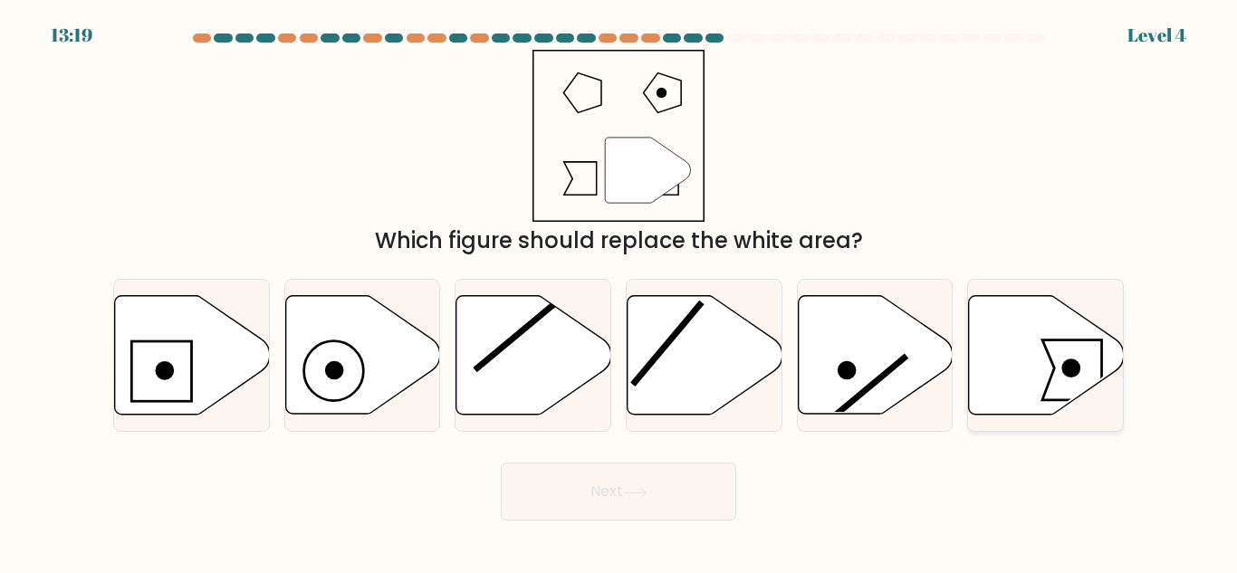
drag, startPoint x: 1045, startPoint y: 370, endPoint x: 1011, endPoint y: 377, distance: 34.1
click at [1011, 377] on icon at bounding box center [1046, 355] width 155 height 119
click at [619, 292] on input "f." at bounding box center [618, 289] width 1 height 5
radio input "true"
click at [1011, 377] on icon at bounding box center [1046, 354] width 153 height 117
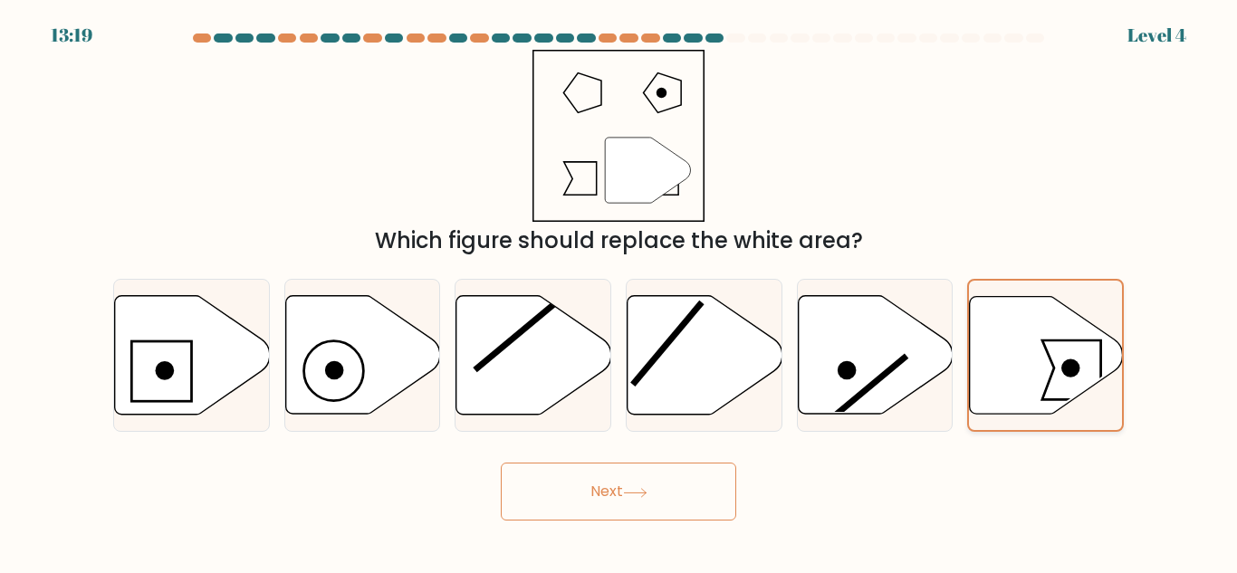
click at [619, 292] on input "f." at bounding box center [618, 289] width 1 height 5
click at [656, 502] on button "Next" at bounding box center [618, 492] width 235 height 58
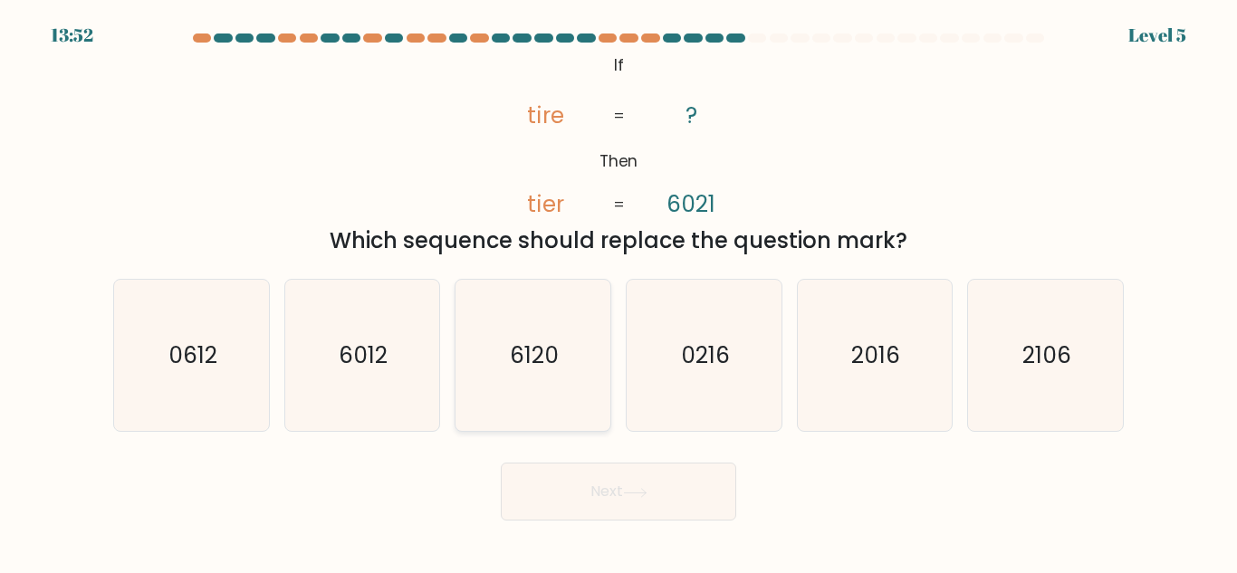
click at [514, 379] on icon "6120" at bounding box center [532, 355] width 151 height 151
click at [618, 292] on input "c. 6120" at bounding box center [618, 289] width 1 height 5
radio input "true"
click at [575, 488] on button "Next" at bounding box center [618, 492] width 235 height 58
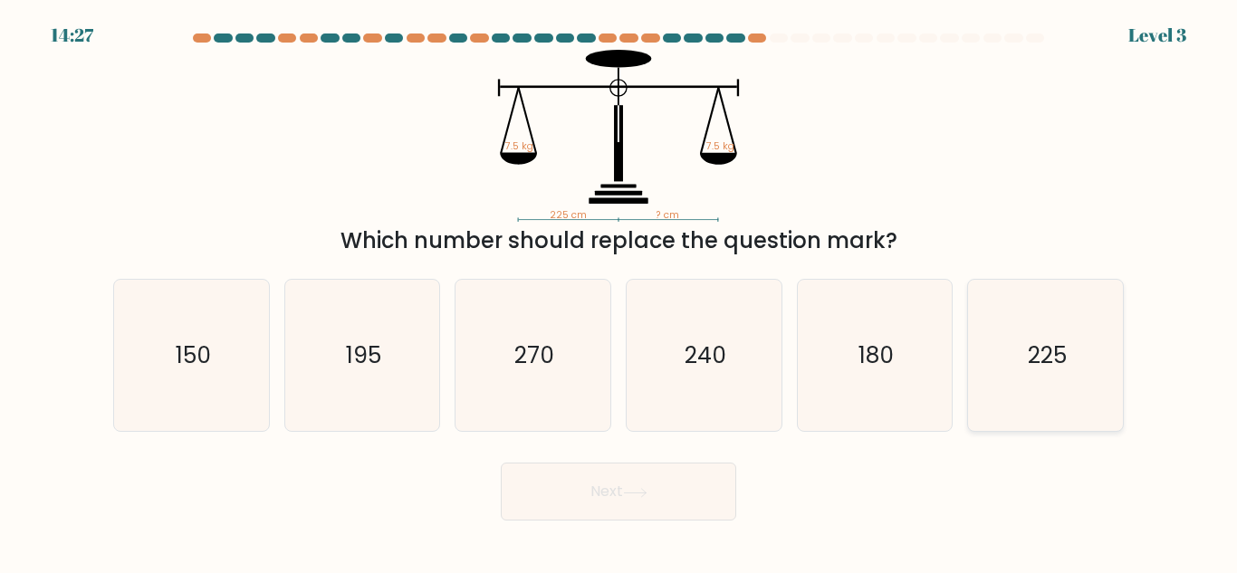
click at [1043, 355] on text "225" at bounding box center [1047, 356] width 39 height 32
click at [619, 292] on input "f. 225" at bounding box center [618, 289] width 1 height 5
radio input "true"
click at [638, 474] on button "Next" at bounding box center [618, 492] width 235 height 58
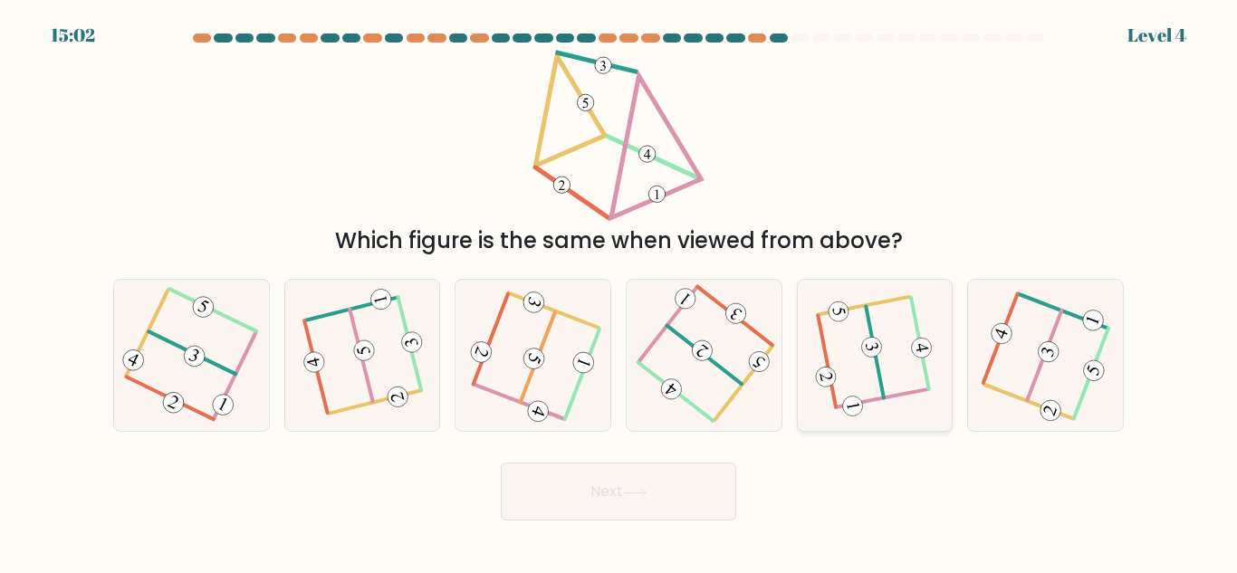
click at [854, 358] on icon at bounding box center [875, 355] width 116 height 121
click at [619, 292] on input "e." at bounding box center [618, 289] width 1 height 5
radio input "true"
click at [617, 492] on button "Next" at bounding box center [618, 492] width 235 height 58
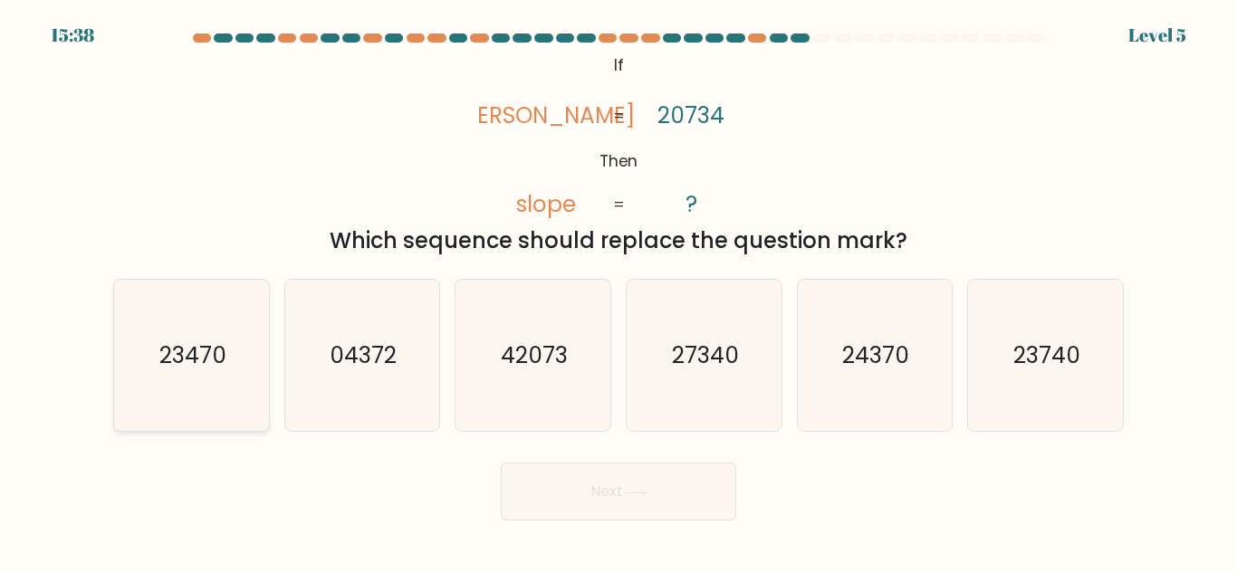
click at [167, 336] on icon "23470" at bounding box center [191, 355] width 151 height 151
click at [618, 292] on input "a. 23470" at bounding box center [618, 289] width 1 height 5
radio input "true"
click at [542, 478] on button "Next" at bounding box center [618, 492] width 235 height 58
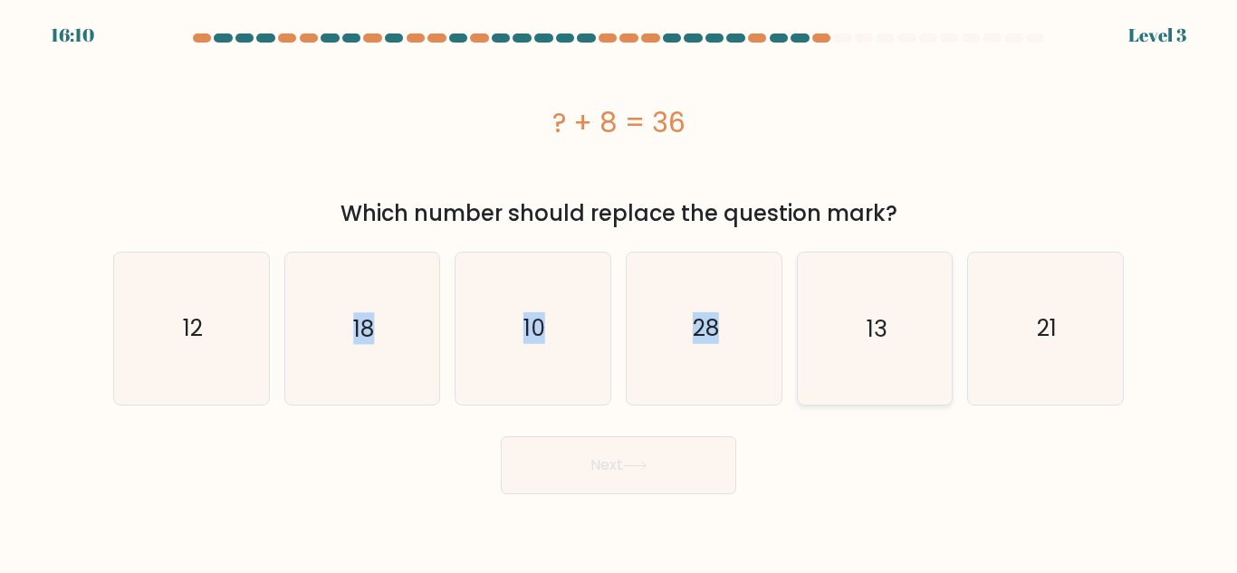
drag, startPoint x: 337, startPoint y: 343, endPoint x: 797, endPoint y: 312, distance: 461.1
click at [797, 312] on div "a. 12 b. 18 c." at bounding box center [618, 321] width 1025 height 168
click at [797, 312] on div "13" at bounding box center [875, 328] width 157 height 153
click at [619, 292] on input "e. 13" at bounding box center [618, 289] width 1 height 5
radio input "true"
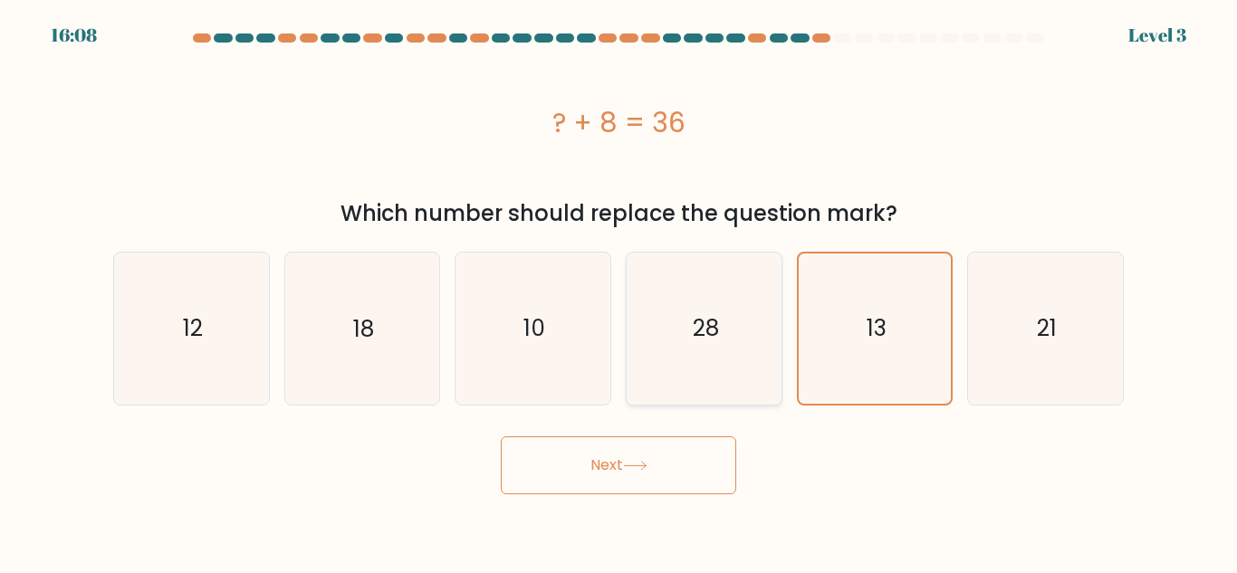
click at [705, 307] on icon "28" at bounding box center [703, 328] width 151 height 151
click at [619, 292] on input "d. 28" at bounding box center [618, 289] width 1 height 5
radio input "true"
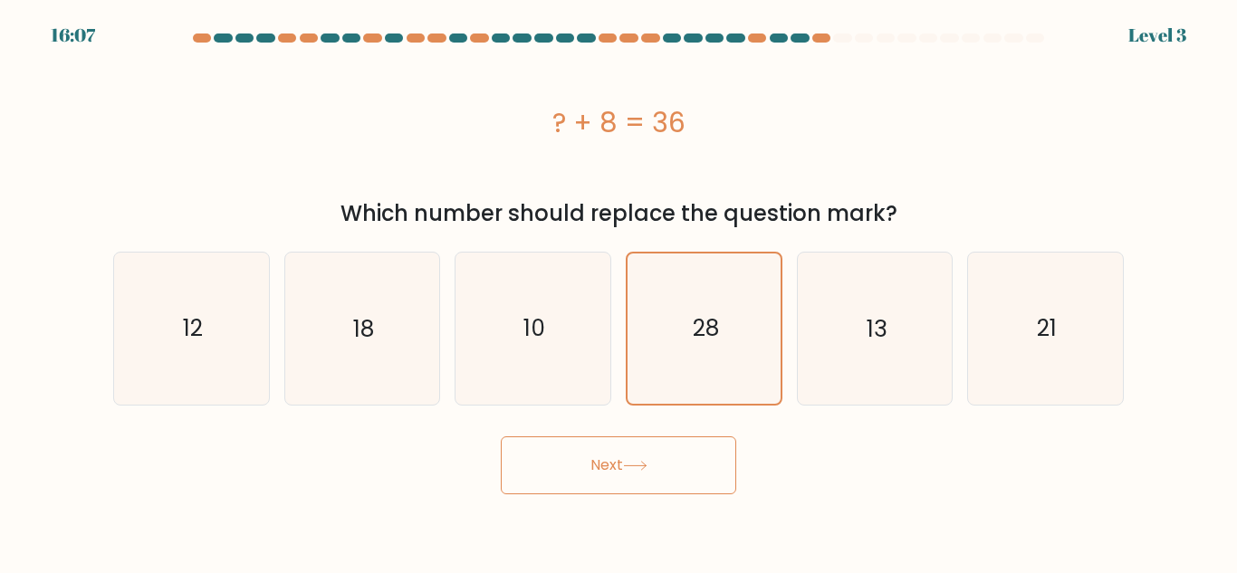
click at [650, 451] on button "Next" at bounding box center [618, 465] width 235 height 58
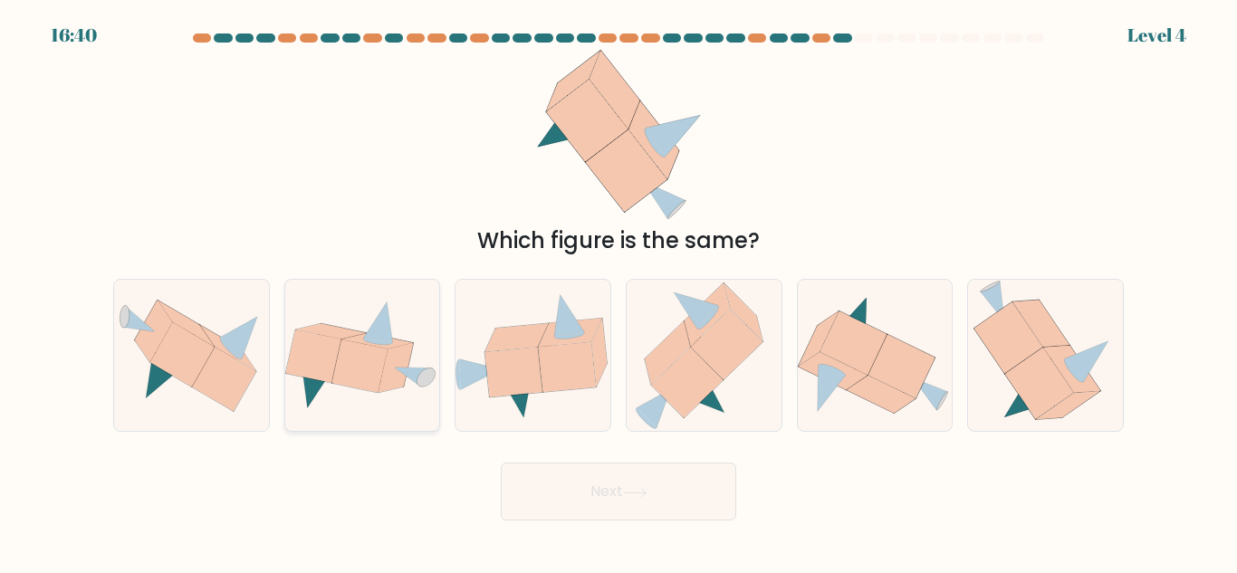
drag, startPoint x: 423, startPoint y: 362, endPoint x: 343, endPoint y: 362, distance: 79.7
click at [343, 362] on icon at bounding box center [362, 355] width 155 height 111
click at [618, 292] on input "b." at bounding box center [618, 289] width 1 height 5
radio input "true"
click at [343, 362] on icon at bounding box center [359, 366] width 55 height 53
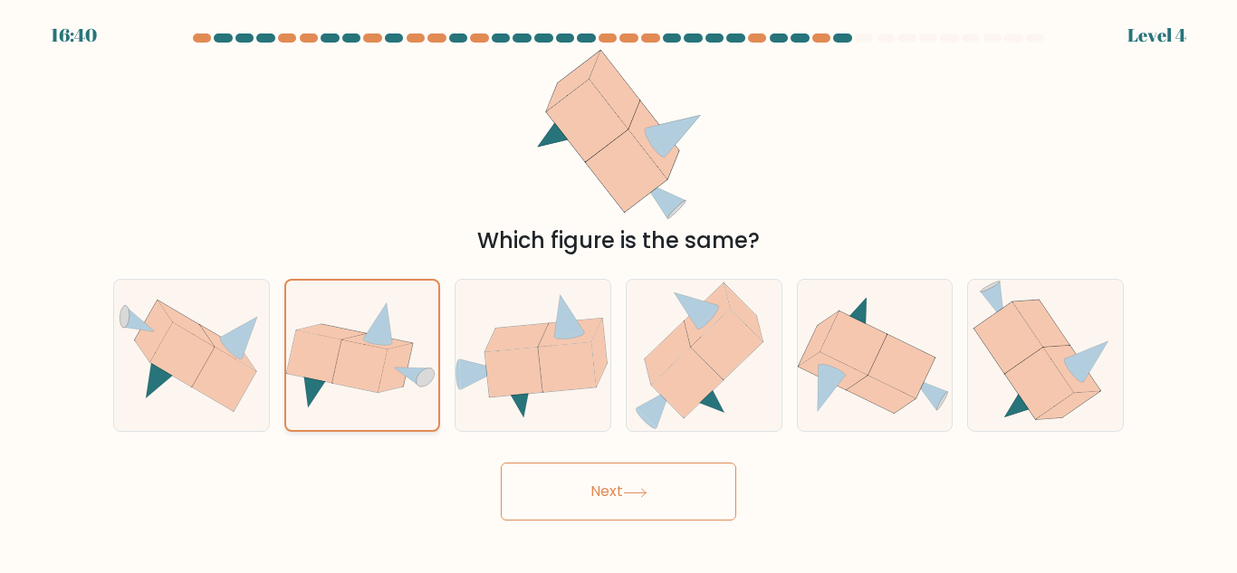
click at [618, 292] on input "b." at bounding box center [618, 289] width 1 height 5
click at [548, 469] on button "Next" at bounding box center [618, 492] width 235 height 58
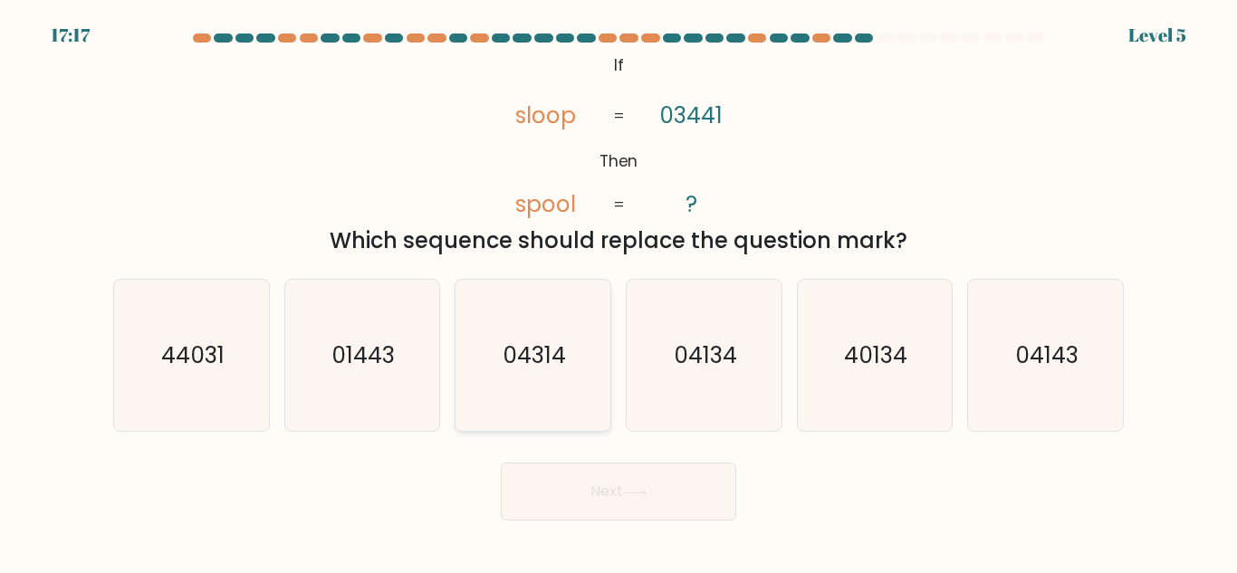
click at [538, 364] on text "04314" at bounding box center [534, 356] width 63 height 32
click at [618, 292] on input "c. 04314" at bounding box center [618, 289] width 1 height 5
radio input "true"
click at [589, 480] on button "Next" at bounding box center [618, 492] width 235 height 58
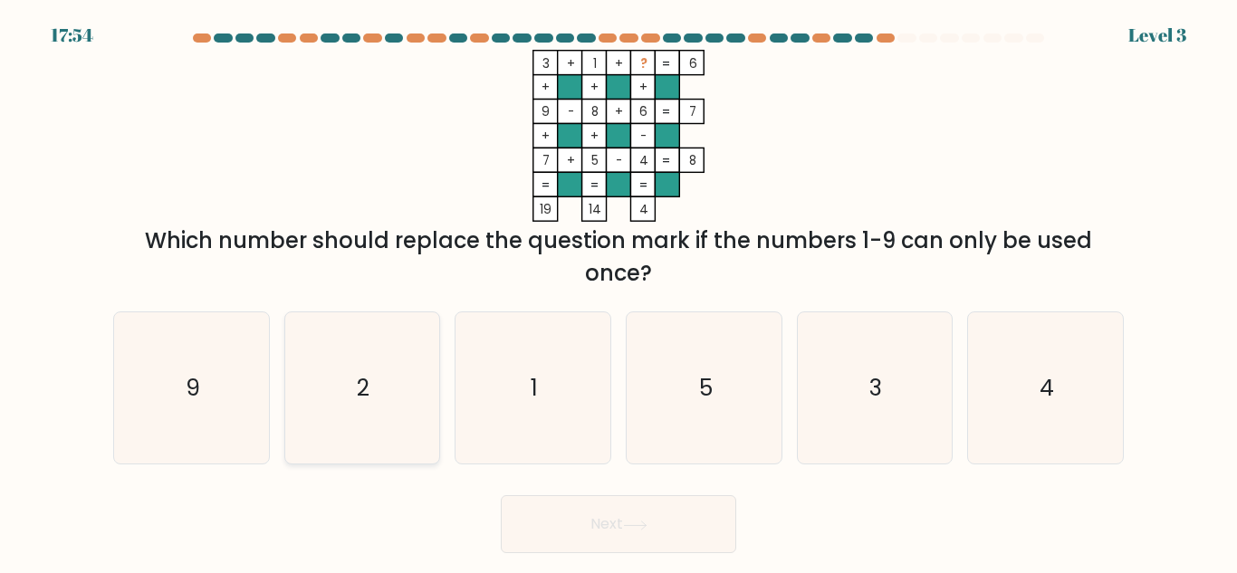
click at [387, 434] on icon "2" at bounding box center [361, 387] width 151 height 151
click at [618, 292] on input "b. 2" at bounding box center [618, 289] width 1 height 5
radio input "true"
click at [599, 525] on button "Next" at bounding box center [618, 524] width 235 height 58
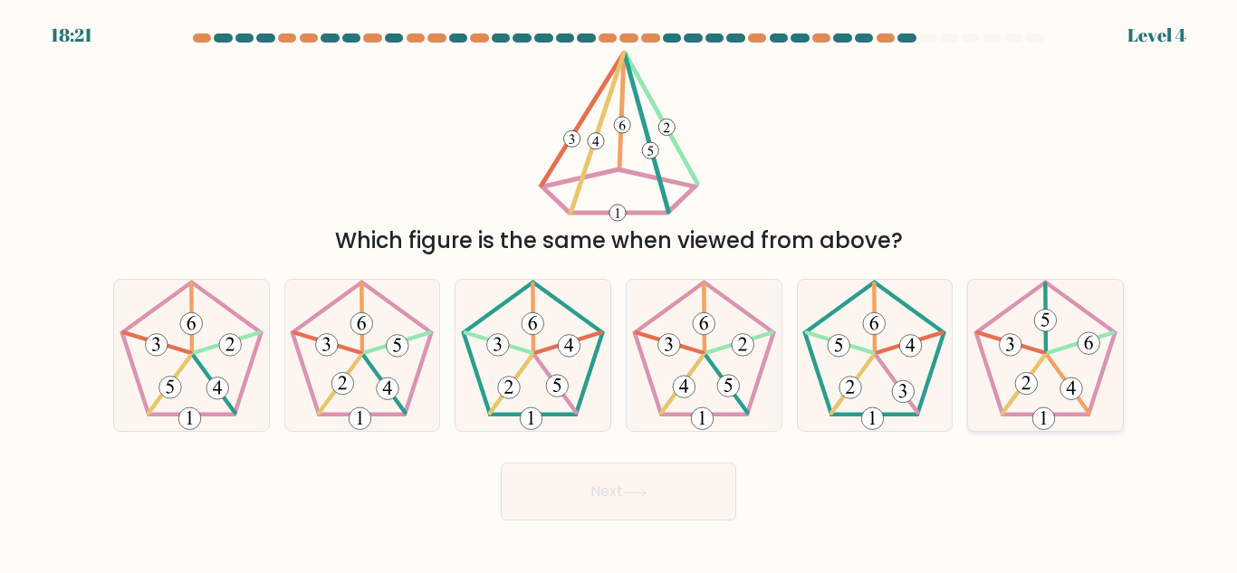
click at [1050, 363] on icon at bounding box center [1045, 355] width 151 height 151
click at [619, 292] on input "f." at bounding box center [618, 289] width 1 height 5
radio input "true"
click at [670, 511] on button "Next" at bounding box center [618, 492] width 235 height 58
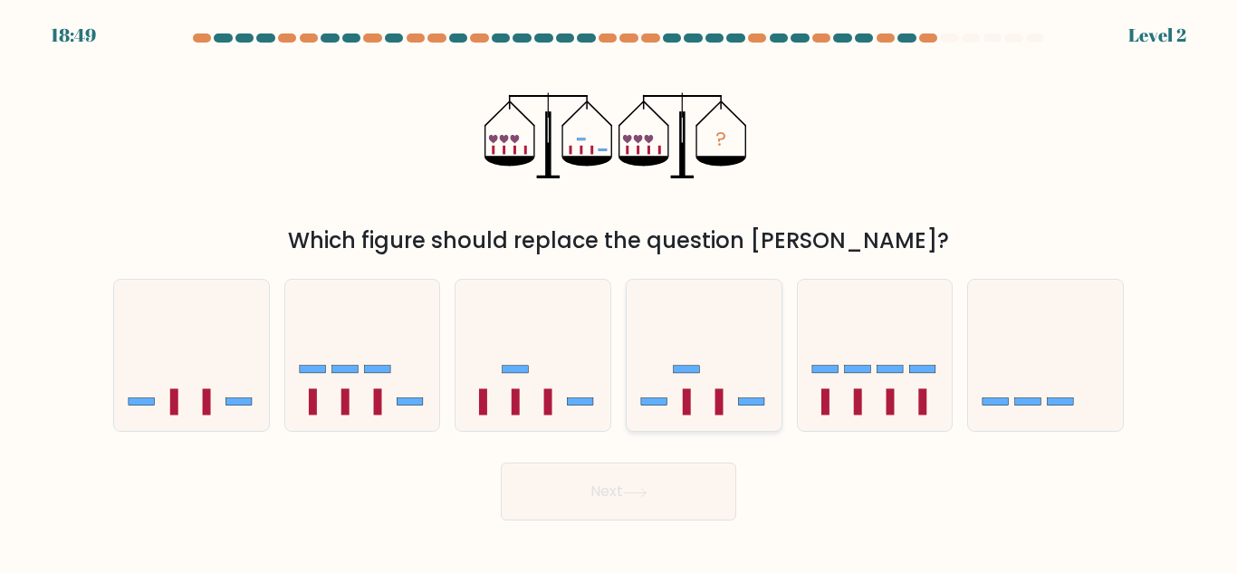
click at [700, 374] on icon at bounding box center [704, 356] width 155 height 128
click at [619, 292] on input "d." at bounding box center [618, 289] width 1 height 5
radio input "true"
drag, startPoint x: 499, startPoint y: 376, endPoint x: 587, endPoint y: 425, distance: 100.5
click at [587, 425] on div at bounding box center [533, 355] width 157 height 153
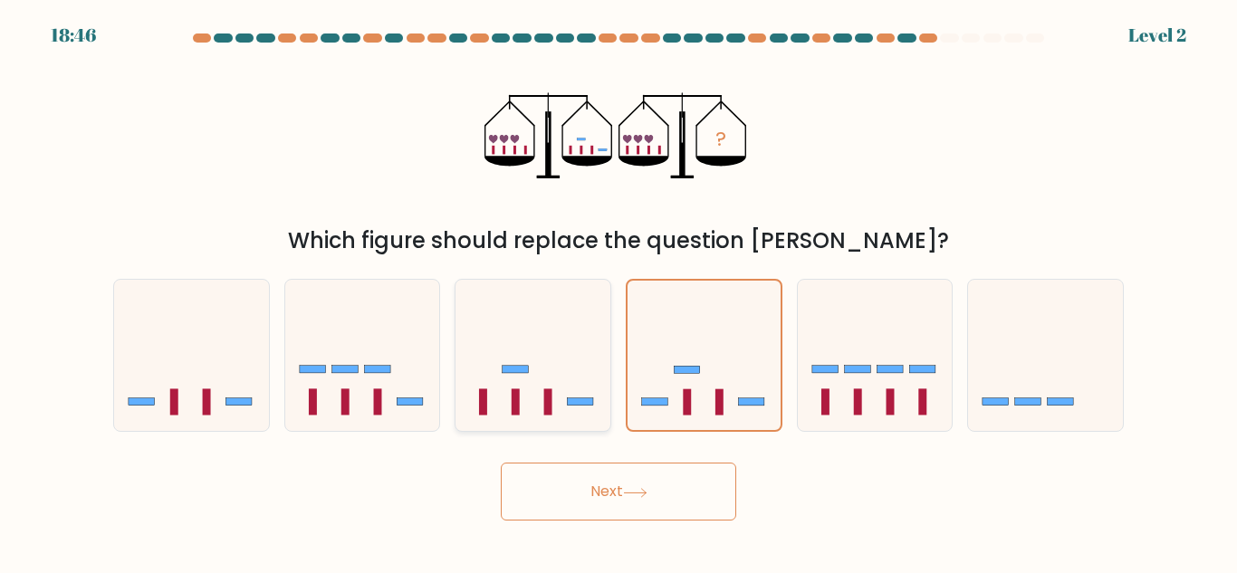
click at [618, 292] on input "c." at bounding box center [618, 289] width 1 height 5
radio input "true"
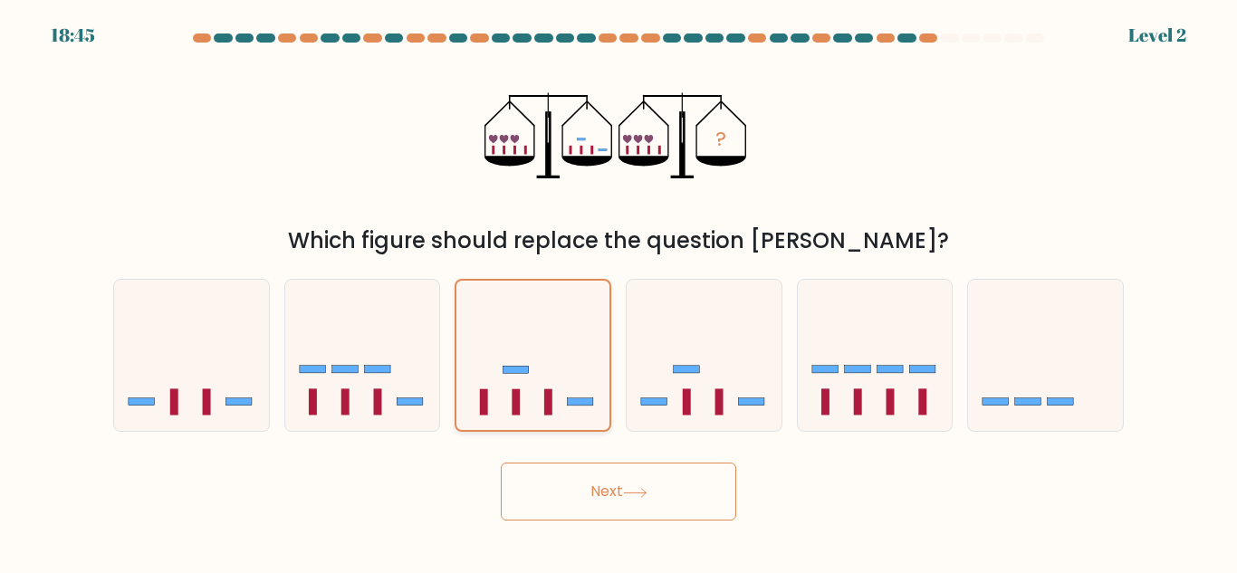
click at [587, 425] on div at bounding box center [533, 355] width 157 height 153
click at [618, 292] on input "c." at bounding box center [618, 289] width 1 height 5
click at [634, 503] on button "Next" at bounding box center [618, 492] width 235 height 58
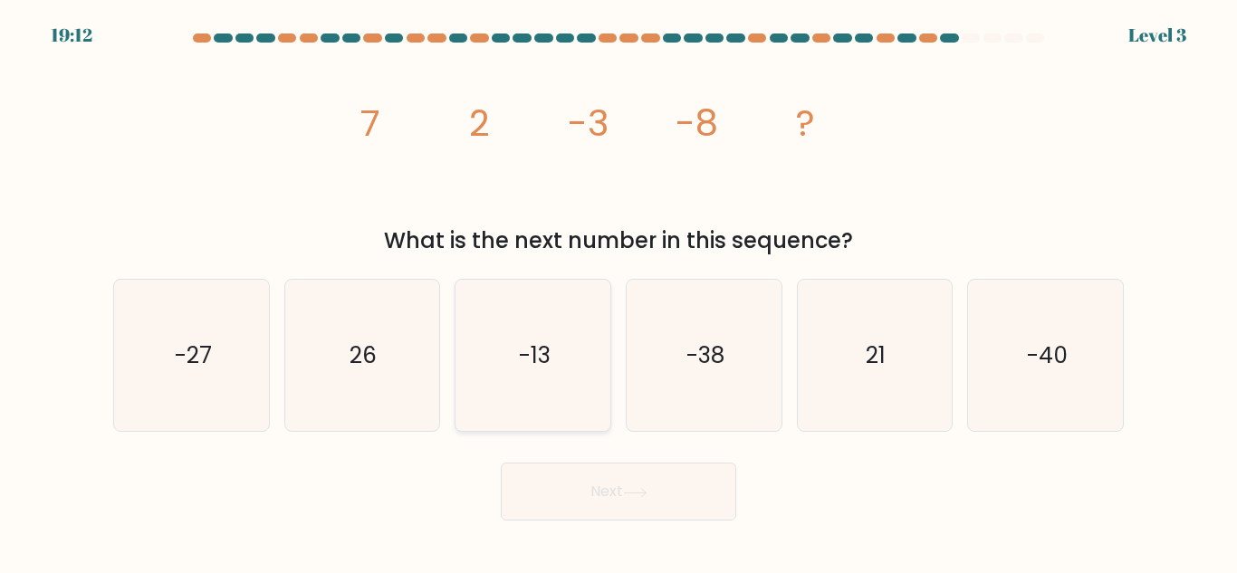
click at [549, 333] on icon "-13" at bounding box center [532, 355] width 151 height 151
click at [618, 292] on input "c. -13" at bounding box center [618, 289] width 1 height 5
radio input "true"
click at [537, 503] on button "Next" at bounding box center [618, 492] width 235 height 58
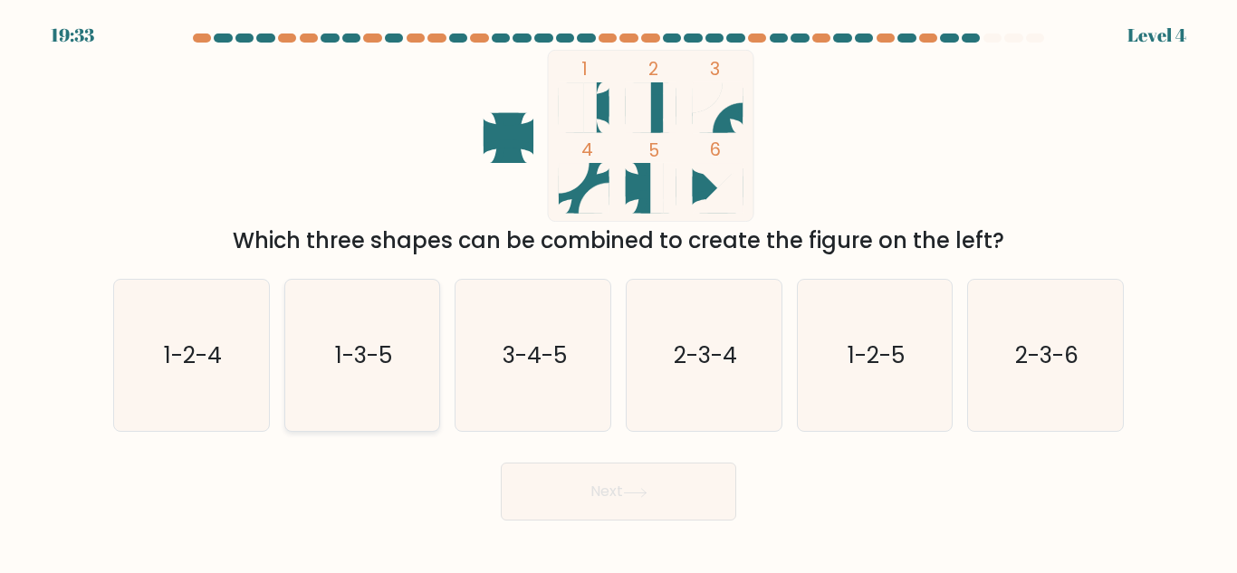
click at [364, 358] on text "1-3-5" at bounding box center [363, 356] width 57 height 32
click at [618, 292] on input "b. 1-3-5" at bounding box center [618, 289] width 1 height 5
radio input "true"
click at [570, 474] on button "Next" at bounding box center [618, 492] width 235 height 58
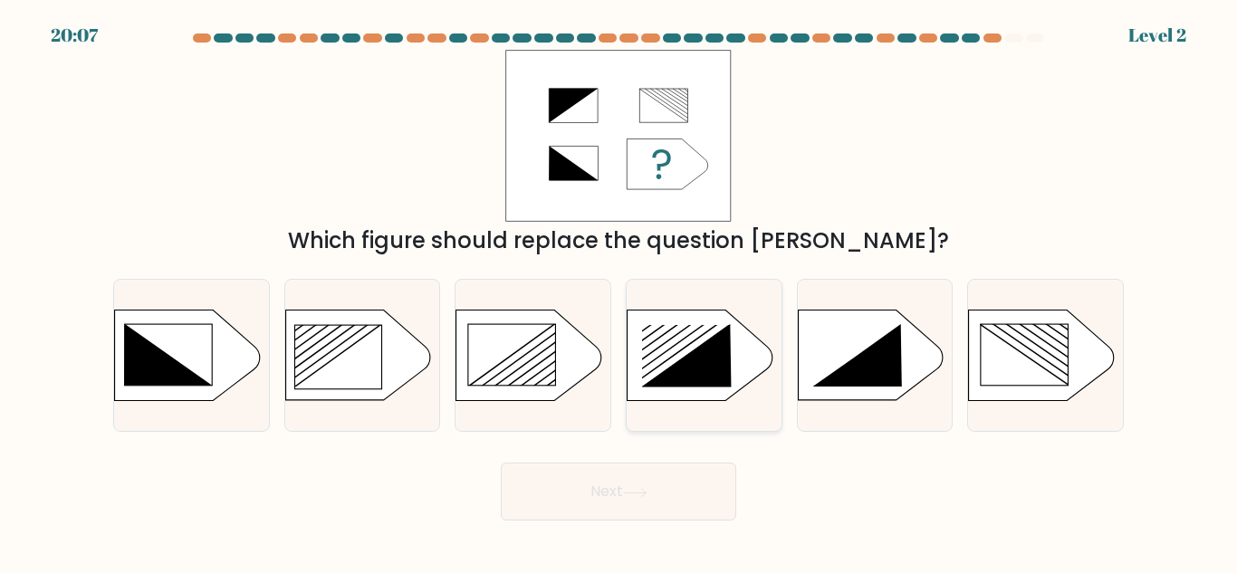
click at [702, 359] on icon at bounding box center [687, 355] width 90 height 62
click at [619, 292] on input "d." at bounding box center [618, 289] width 1 height 5
radio input "true"
click at [881, 354] on icon at bounding box center [857, 355] width 90 height 62
click at [619, 292] on input "e." at bounding box center [618, 289] width 1 height 5
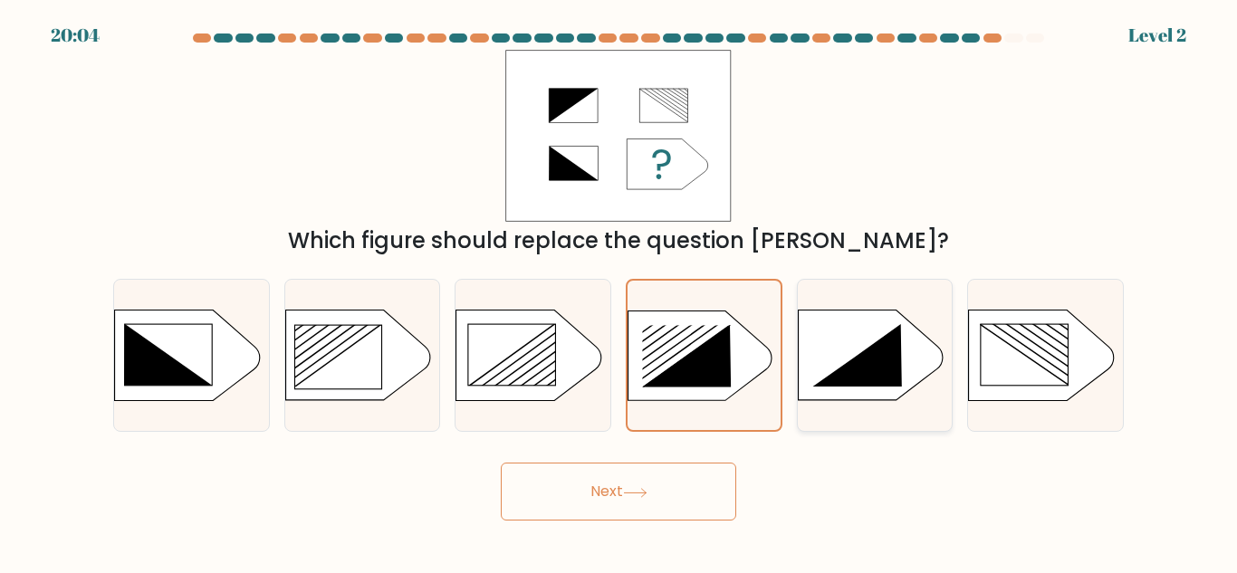
radio input "true"
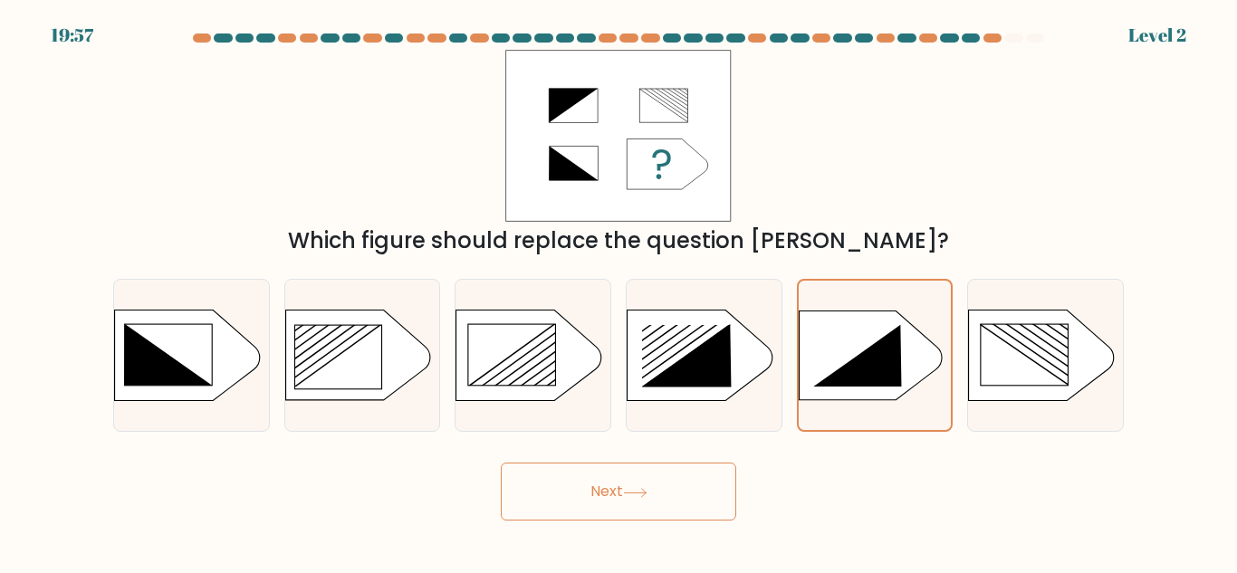
click at [630, 494] on icon at bounding box center [635, 493] width 24 height 10
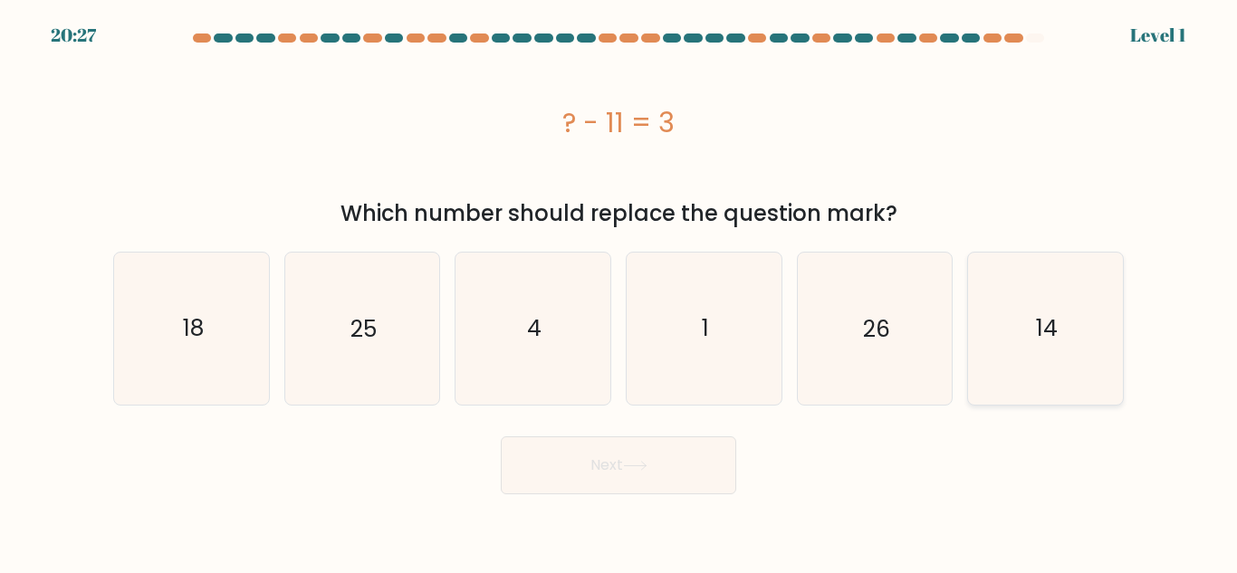
click at [1038, 329] on text "14" at bounding box center [1047, 328] width 22 height 32
click at [619, 292] on input "f. 14" at bounding box center [618, 289] width 1 height 5
radio input "true"
click at [701, 467] on button "Next" at bounding box center [618, 465] width 235 height 58
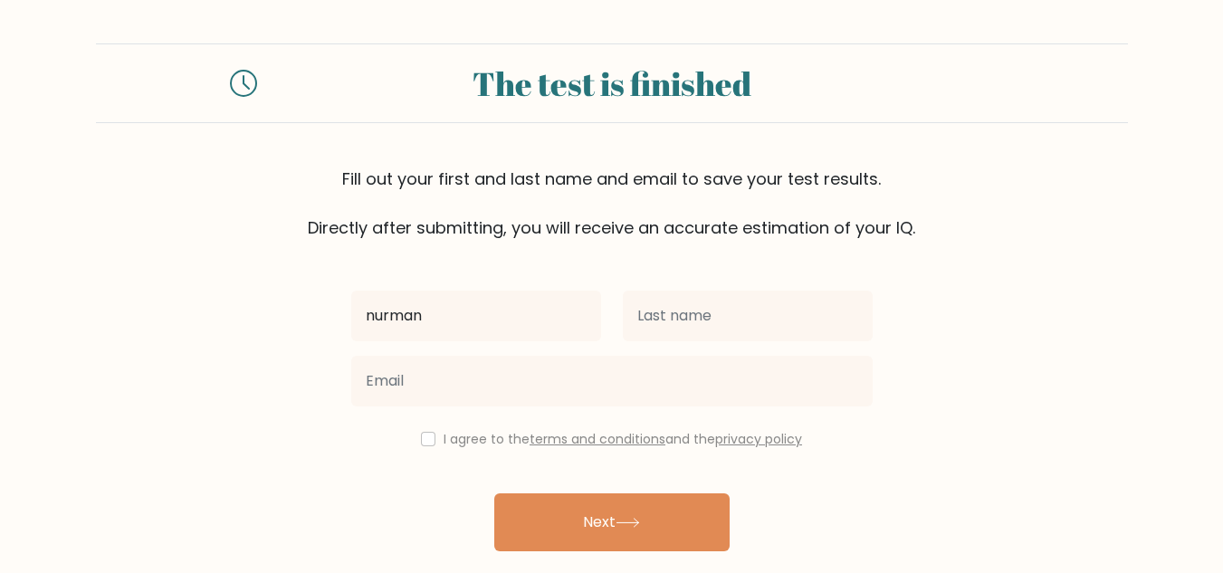
type input "nurman"
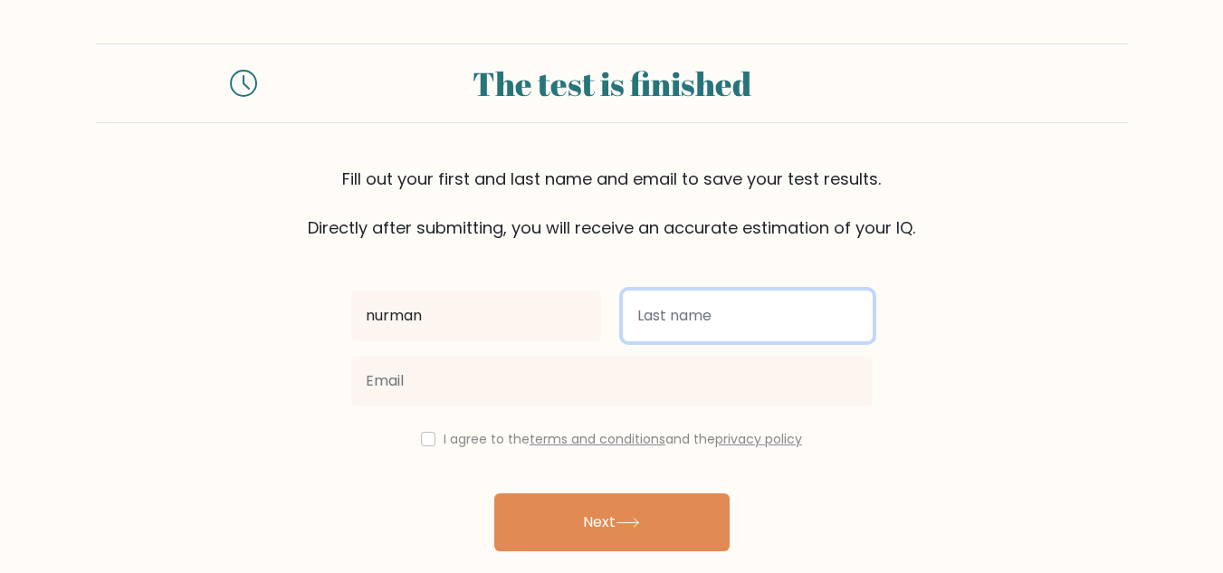
click at [694, 324] on input "text" at bounding box center [748, 316] width 250 height 51
type input "hidayat"
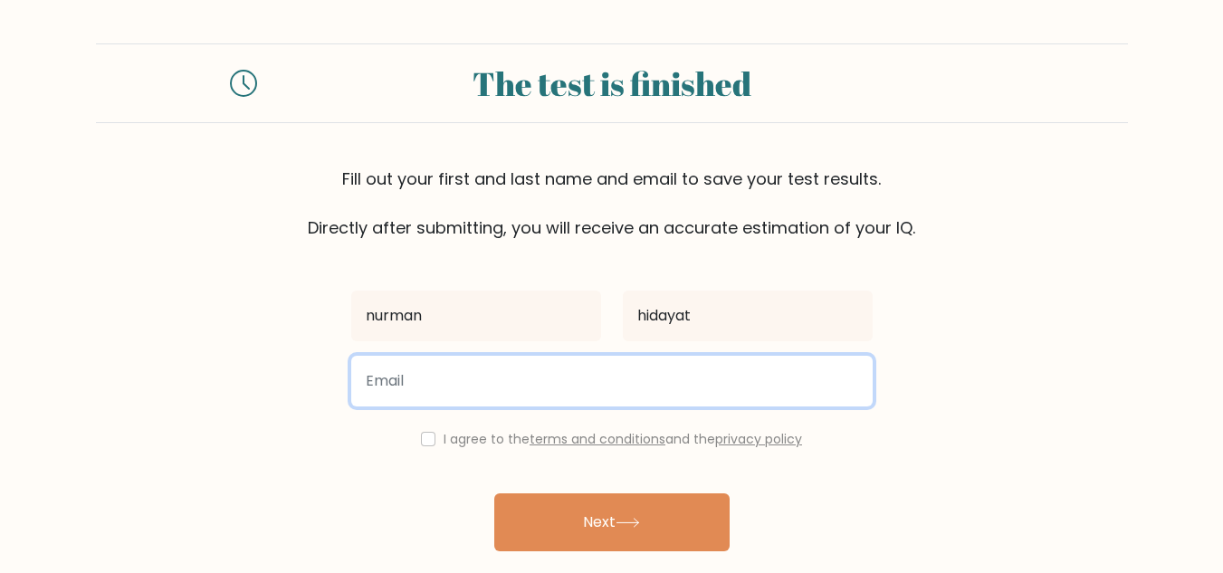
click at [638, 376] on input "email" at bounding box center [612, 381] width 522 height 51
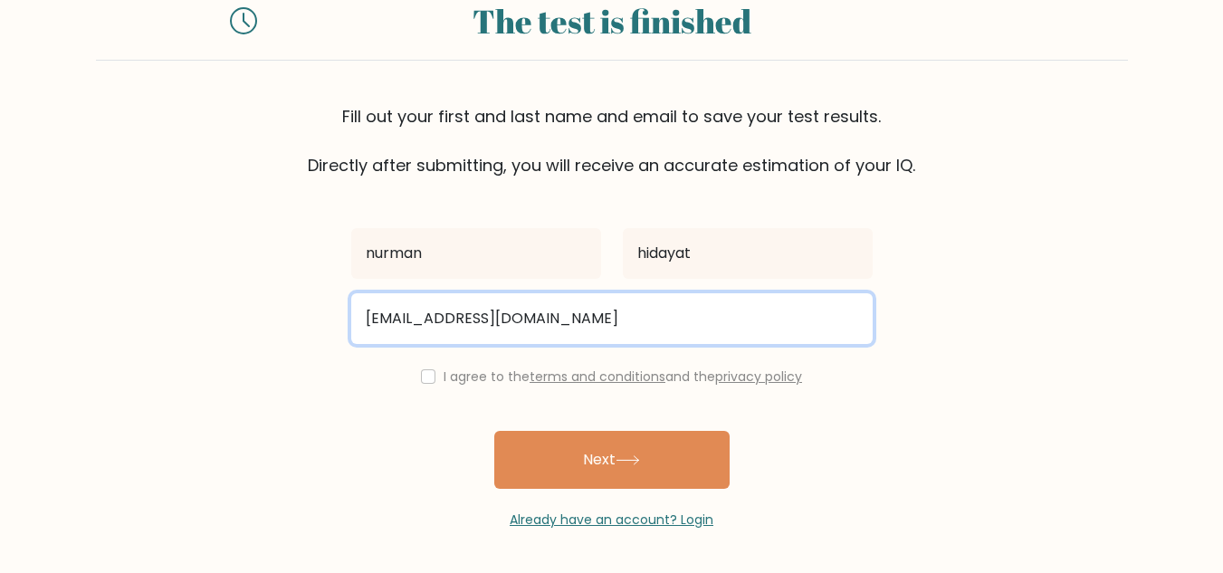
type input "hidayatnurman51@gmail.com"
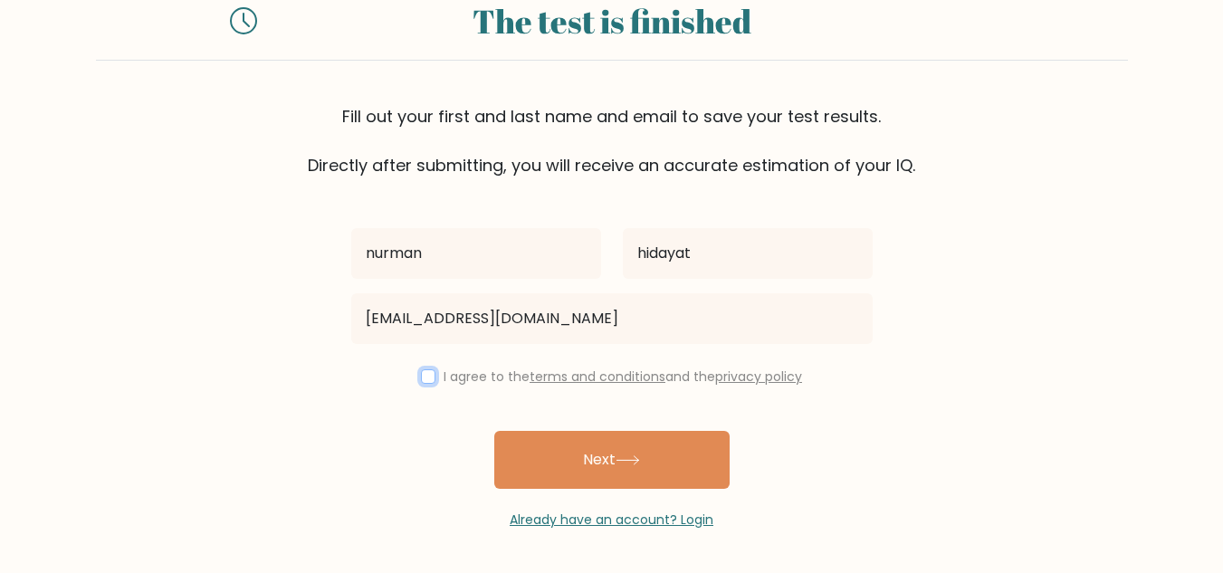
click at [425, 372] on input "checkbox" at bounding box center [428, 376] width 14 height 14
checkbox input "true"
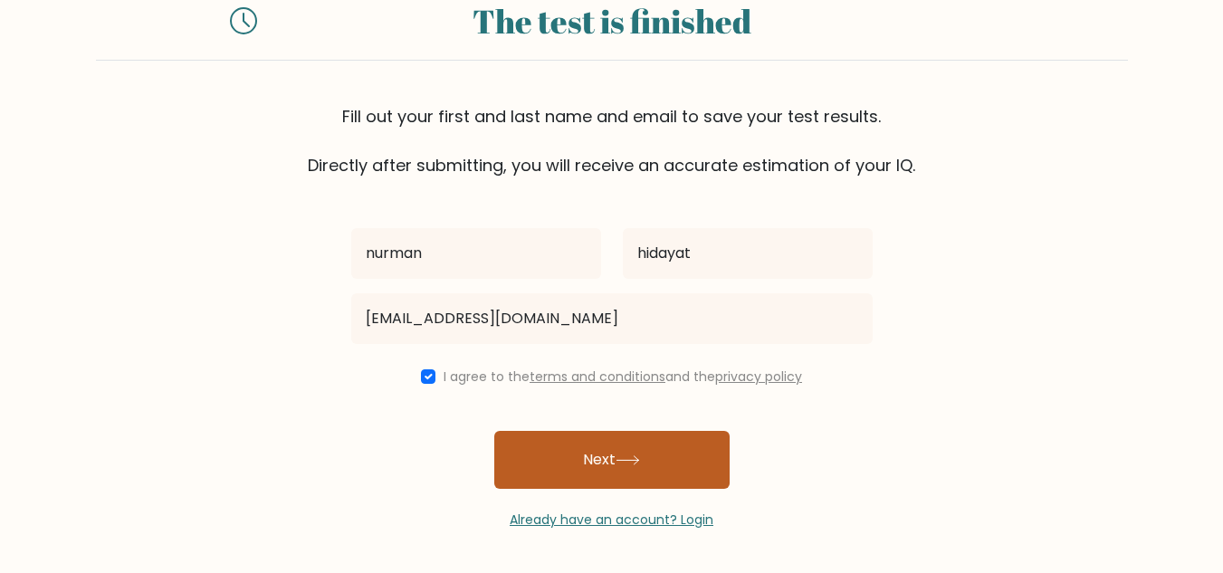
click at [595, 460] on button "Next" at bounding box center [611, 460] width 235 height 58
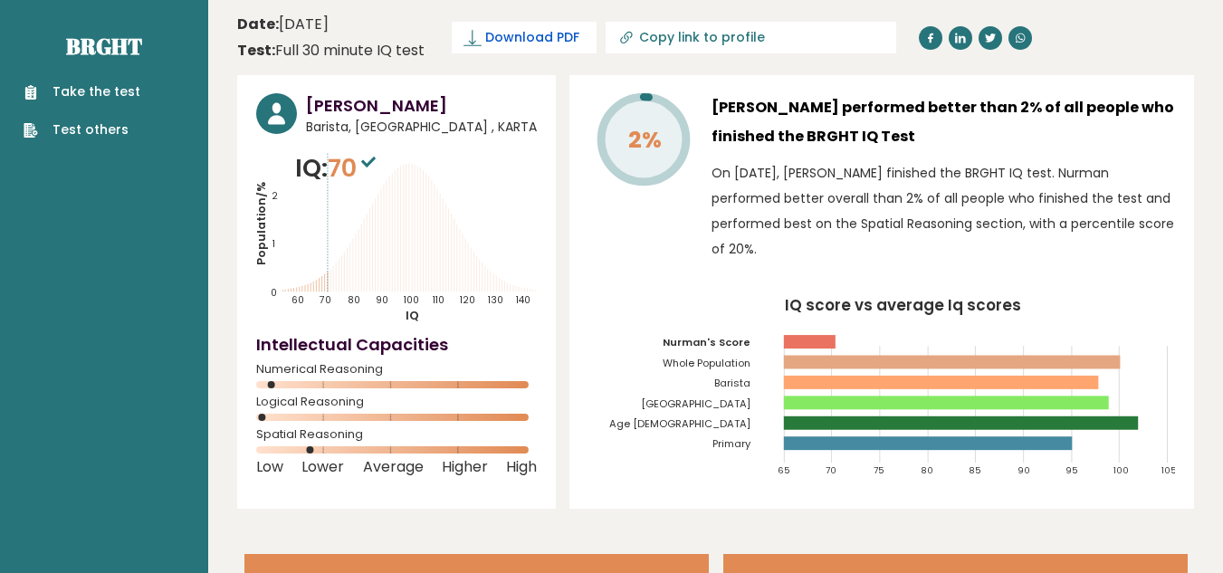
click at [532, 39] on span "Download PDF" at bounding box center [532, 37] width 94 height 19
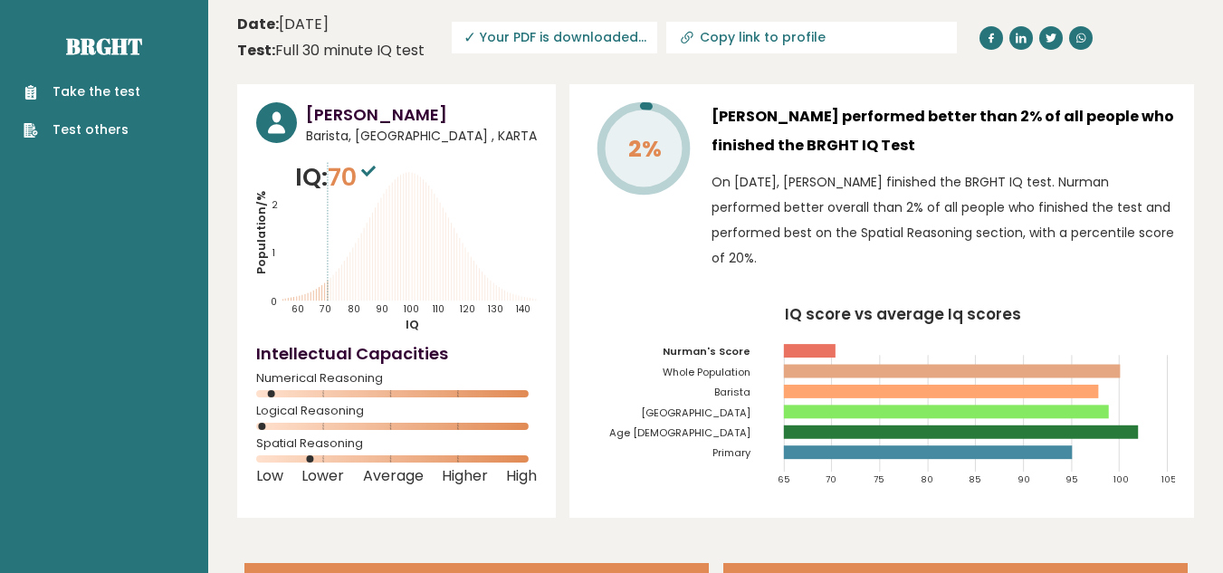
click at [1094, 240] on p "On [DATE], [PERSON_NAME] finished the BRGHT IQ test. Nurman performed better ov…" at bounding box center [944, 219] width 464 height 101
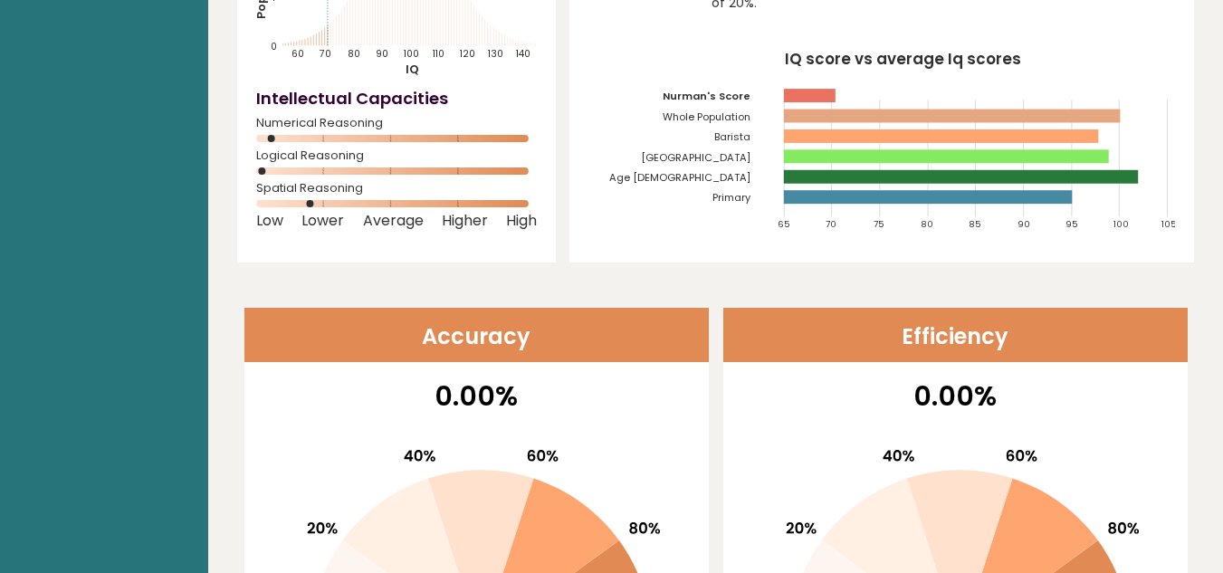
scroll to position [129, 0]
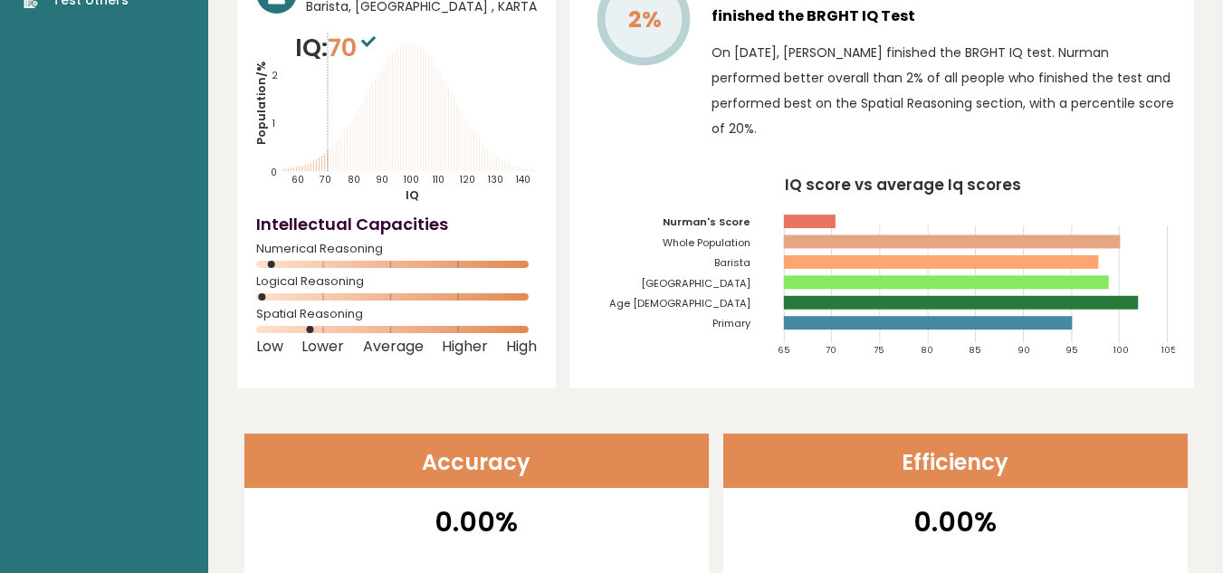
click at [997, 472] on header "Efficiency" at bounding box center [956, 461] width 465 height 54
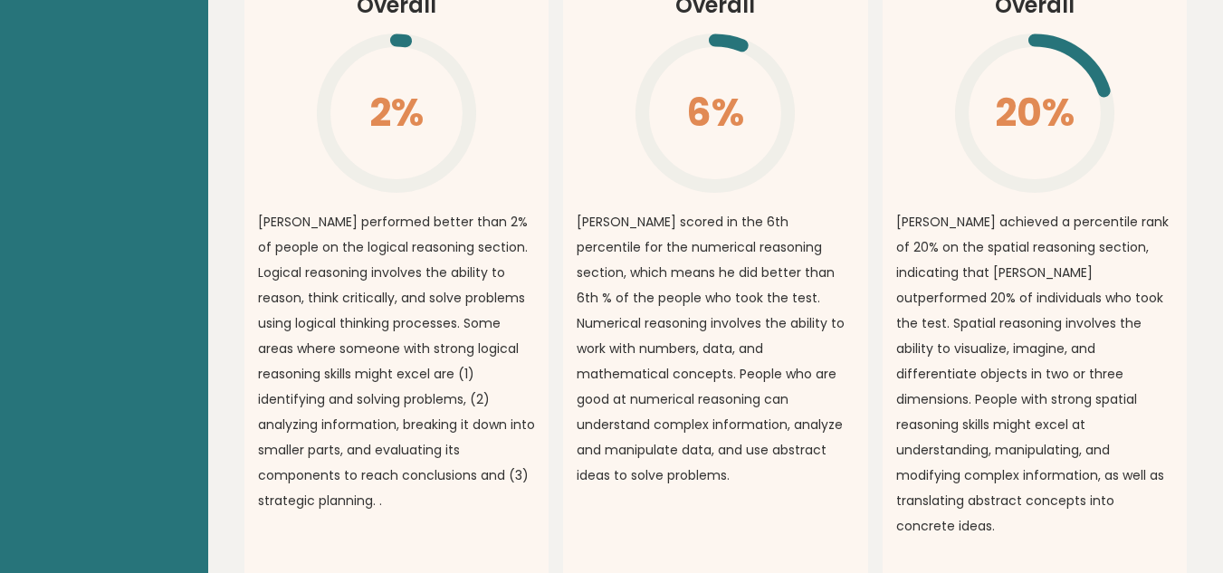
scroll to position [1413, 0]
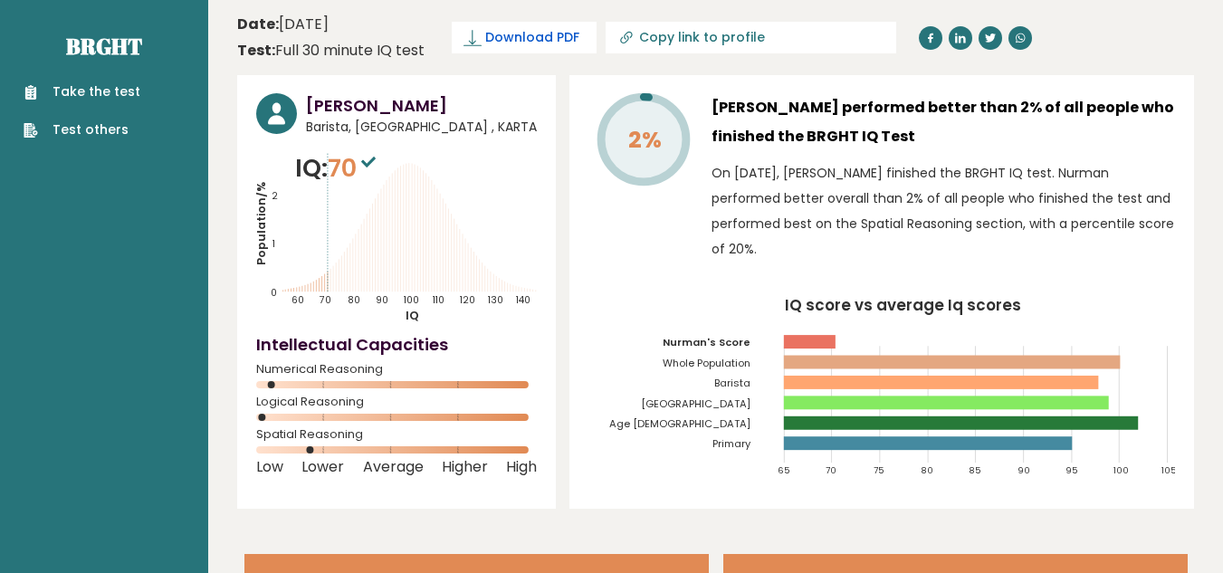
click at [514, 27] on link "Download PDF" at bounding box center [524, 38] width 145 height 32
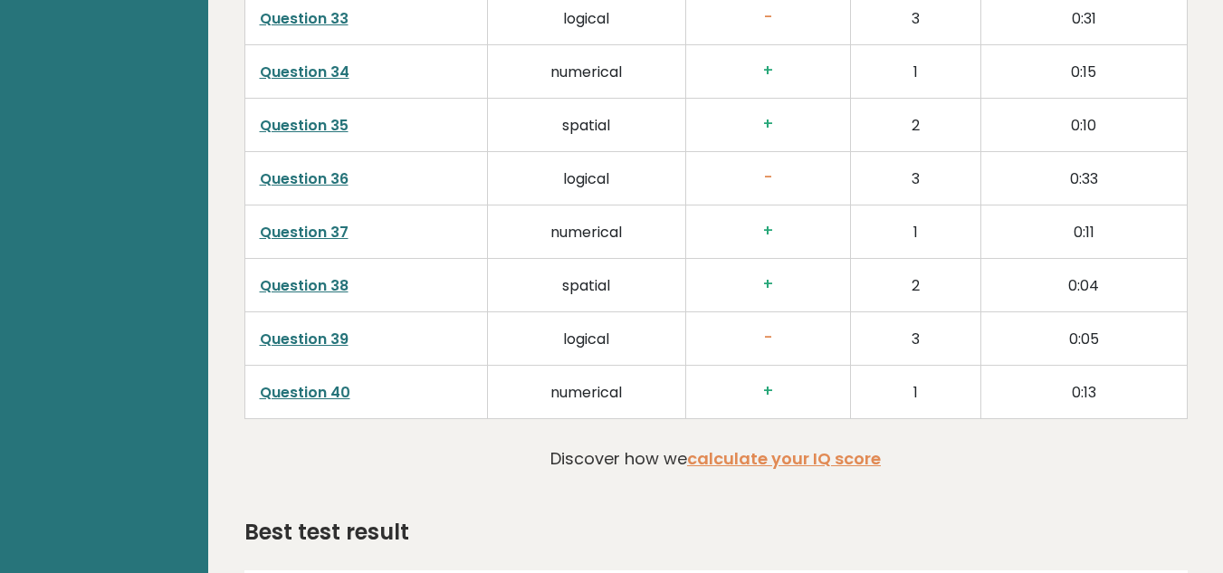
scroll to position [4498, 0]
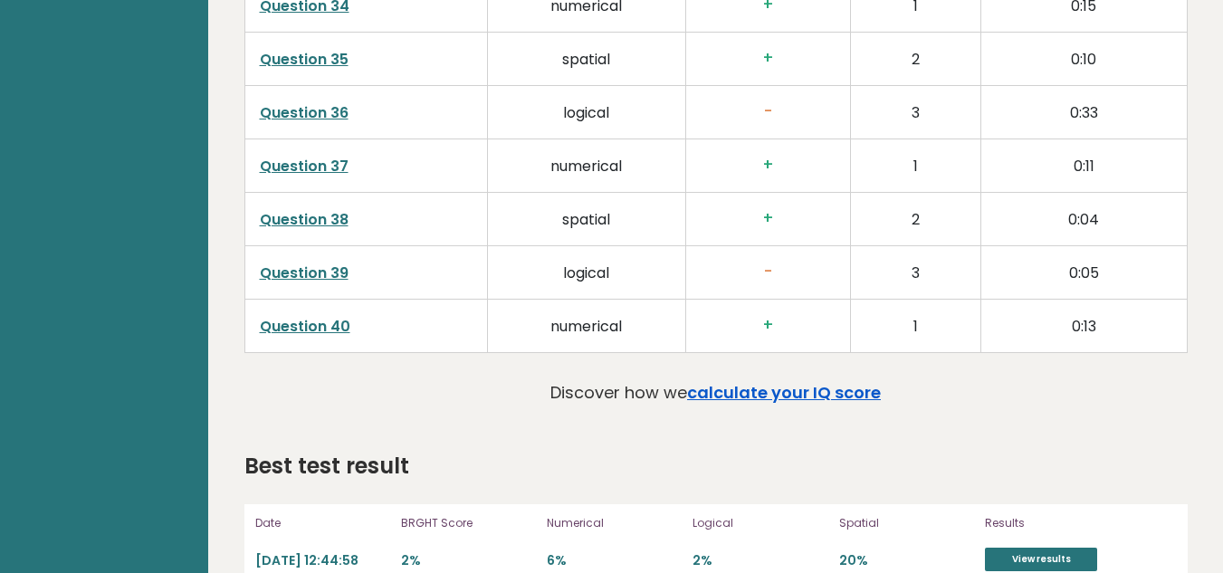
click at [759, 381] on link "calculate your IQ score" at bounding box center [784, 392] width 194 height 23
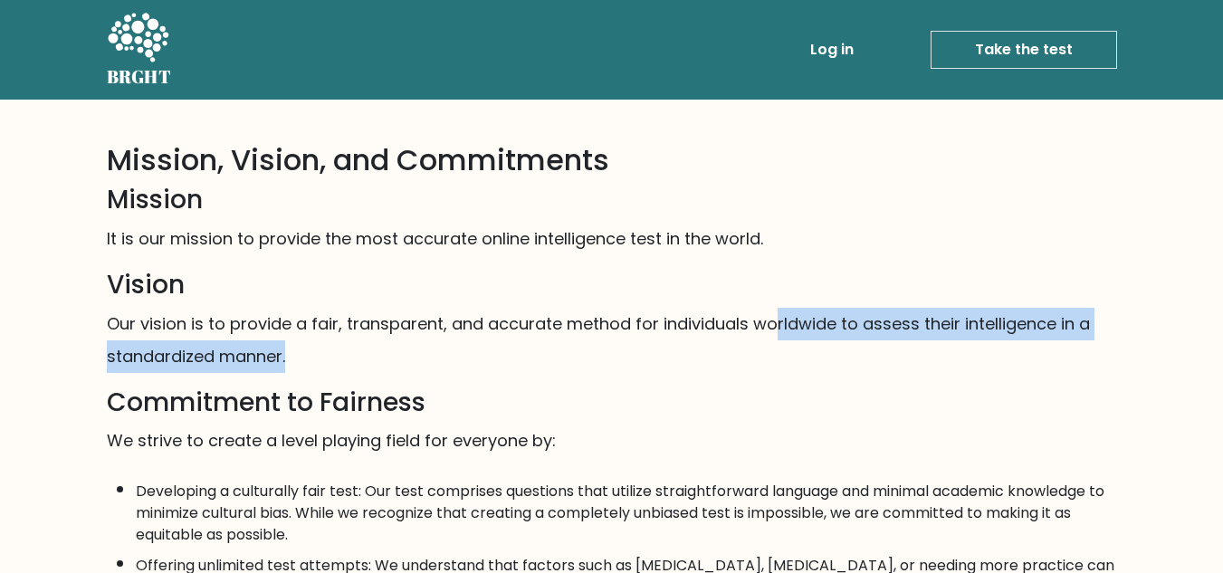
drag, startPoint x: 0, startPoint y: 0, endPoint x: 772, endPoint y: 313, distance: 833.6
